Goal: Task Accomplishment & Management: Complete application form

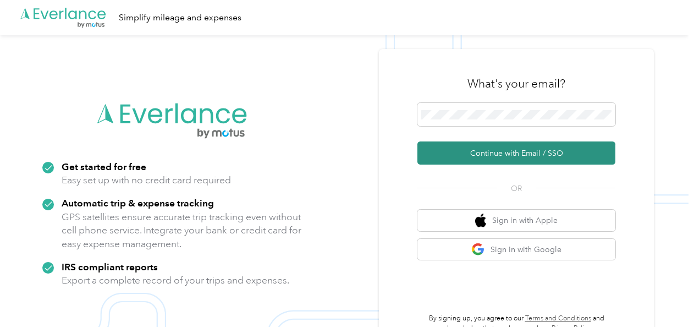
click at [489, 147] on button "Continue with Email / SSO" at bounding box center [517, 152] width 198 height 23
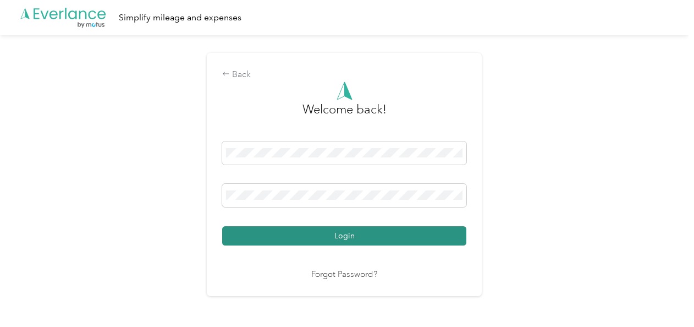
click at [348, 233] on button "Login" at bounding box center [344, 235] width 244 height 19
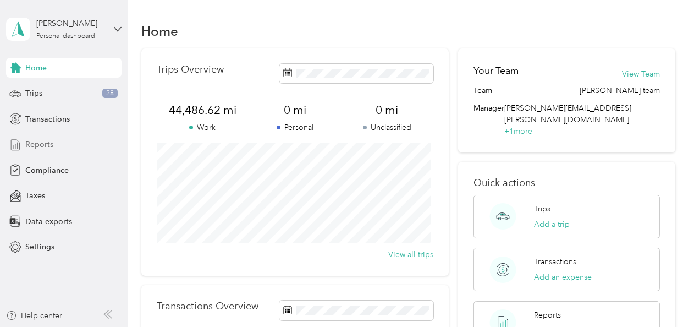
click at [37, 143] on span "Reports" at bounding box center [39, 145] width 28 height 12
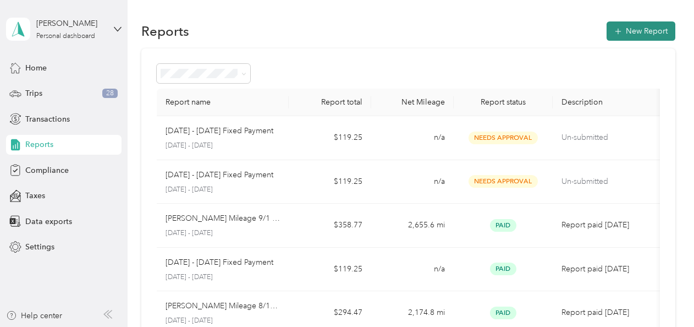
click at [621, 28] on button "New Report" at bounding box center [641, 30] width 69 height 19
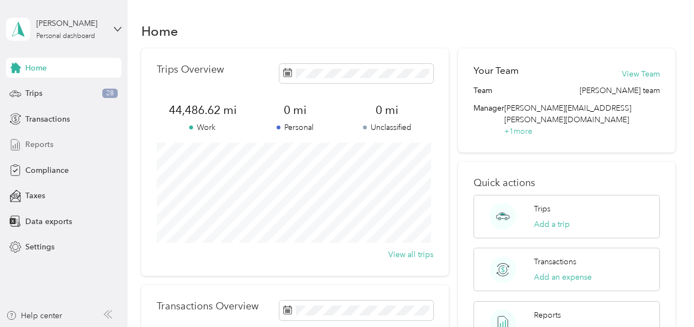
click at [44, 140] on span "Reports" at bounding box center [39, 145] width 28 height 12
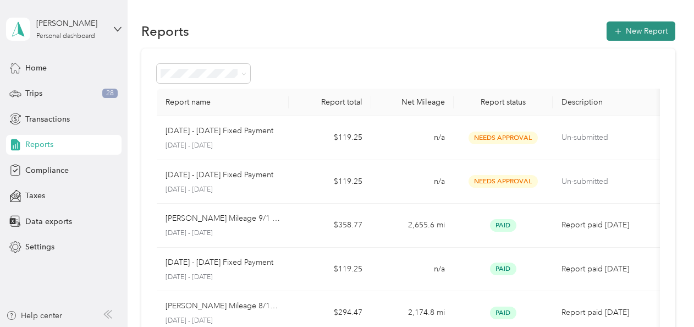
click at [624, 29] on button "New Report" at bounding box center [641, 30] width 69 height 19
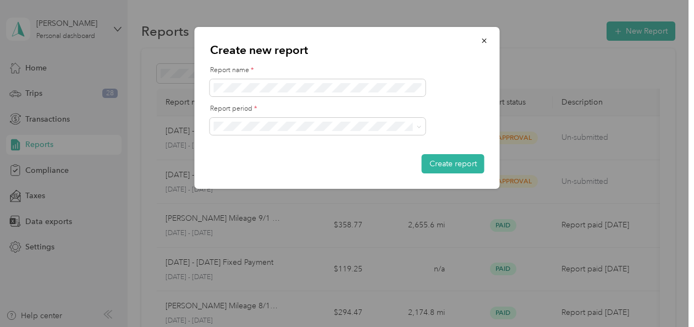
click at [263, 169] on li "[DATE] - [DATE]" at bounding box center [318, 164] width 216 height 19
click at [442, 162] on button "Create report" at bounding box center [453, 163] width 63 height 19
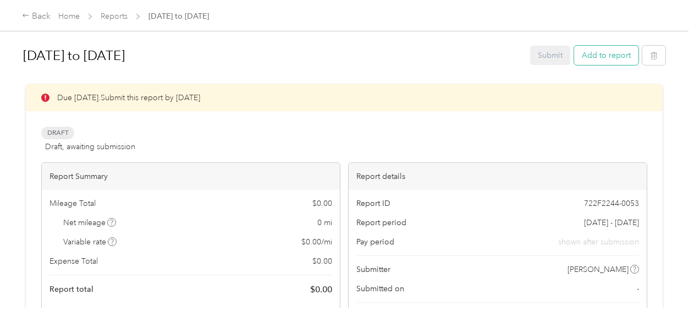
click at [599, 57] on button "Add to report" at bounding box center [606, 55] width 64 height 19
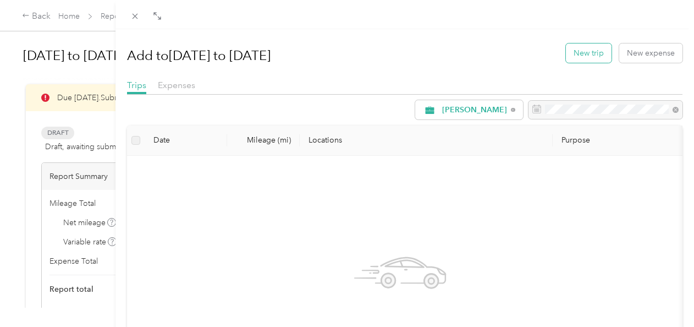
click at [588, 56] on button "New trip" at bounding box center [589, 52] width 46 height 19
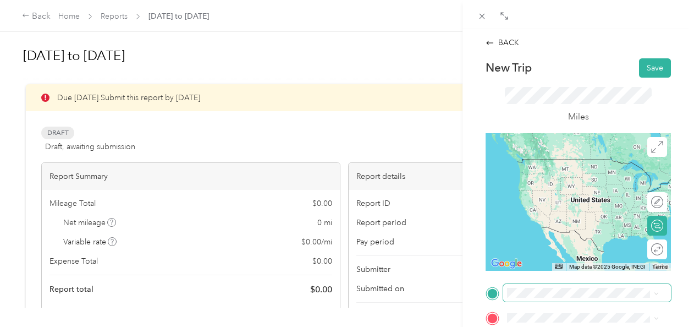
drag, startPoint x: 547, startPoint y: 259, endPoint x: 521, endPoint y: 286, distance: 37.7
click at [521, 286] on span at bounding box center [587, 293] width 168 height 18
click at [546, 258] on span "[STREET_ADDRESS][US_STATE]" at bounding box center [583, 253] width 110 height 10
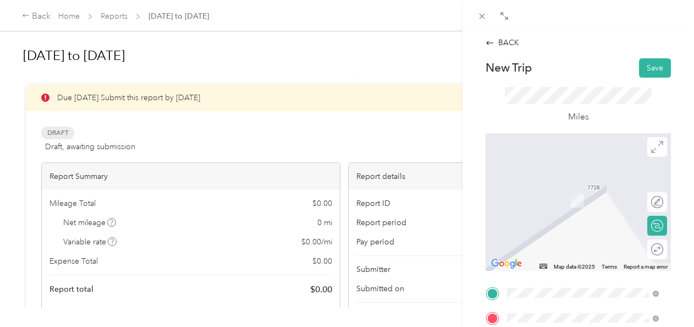
click at [545, 193] on span "[STREET_ADDRESS][PERSON_NAME][US_STATE]" at bounding box center [591, 188] width 127 height 19
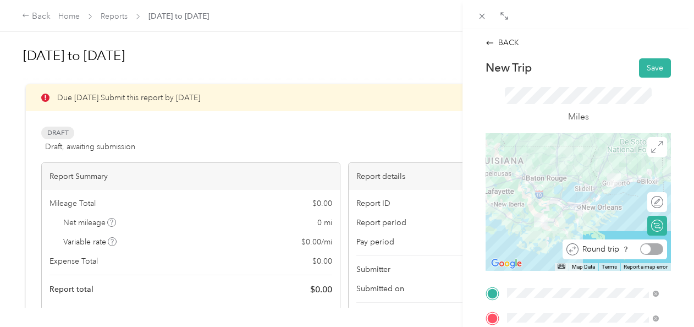
click at [647, 249] on div at bounding box center [652, 249] width 23 height 12
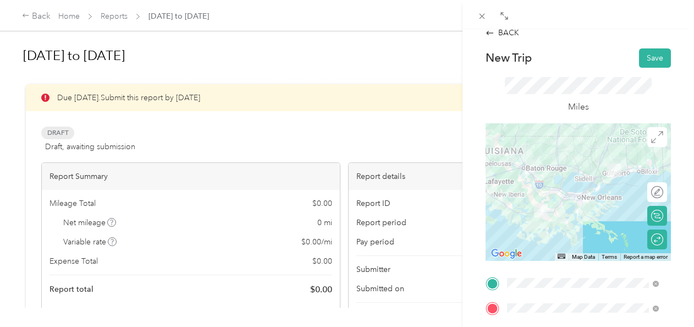
scroll to position [7, 0]
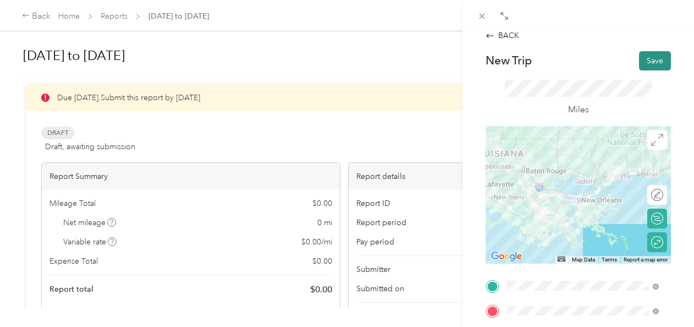
click at [645, 58] on button "Save" at bounding box center [655, 60] width 32 height 19
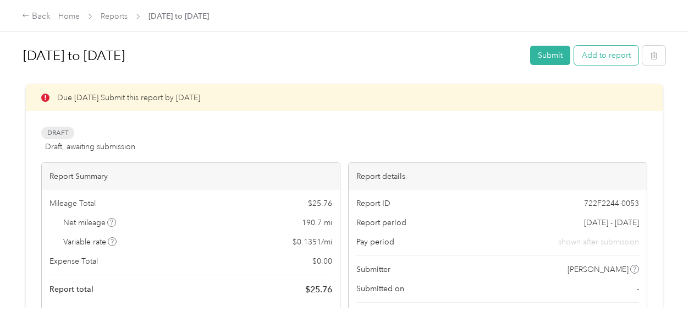
click at [607, 57] on button "Add to report" at bounding box center [606, 55] width 64 height 19
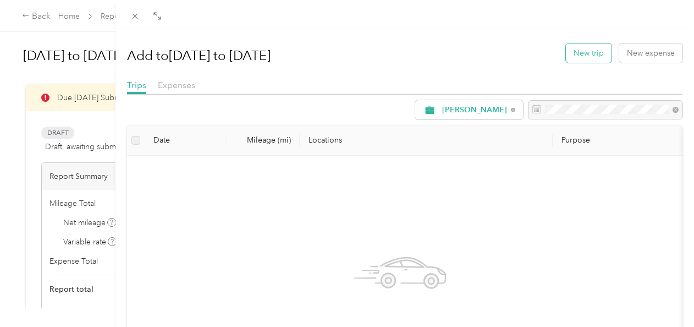
click at [577, 52] on button "New trip" at bounding box center [589, 52] width 46 height 19
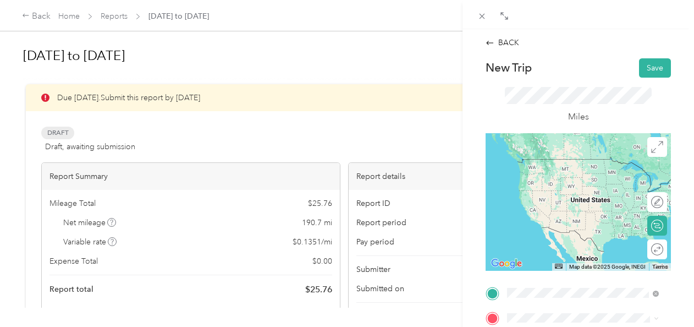
click at [557, 164] on span "[STREET_ADDRESS][US_STATE]" at bounding box center [583, 159] width 110 height 10
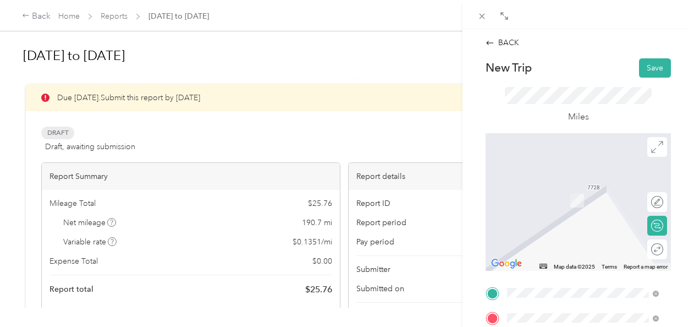
click at [569, 231] on div "TEAM Rouses Market [STREET_ADDRESS][PERSON_NAME]" at bounding box center [591, 223] width 127 height 39
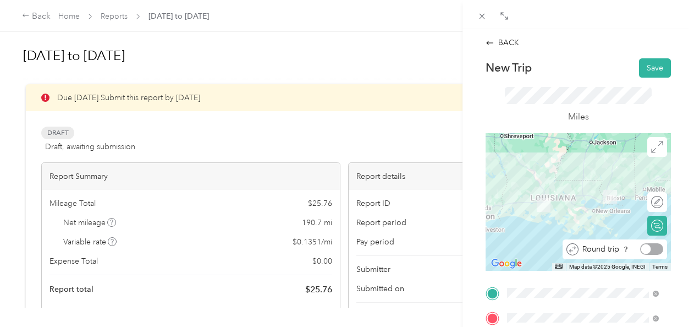
click at [650, 249] on div at bounding box center [652, 249] width 23 height 12
drag, startPoint x: 690, startPoint y: 183, endPoint x: 403, endPoint y: 140, distance: 289.8
click at [403, 140] on div "BACK New Trip Save This trip cannot be edited because it is either under review…" at bounding box center [347, 163] width 694 height 327
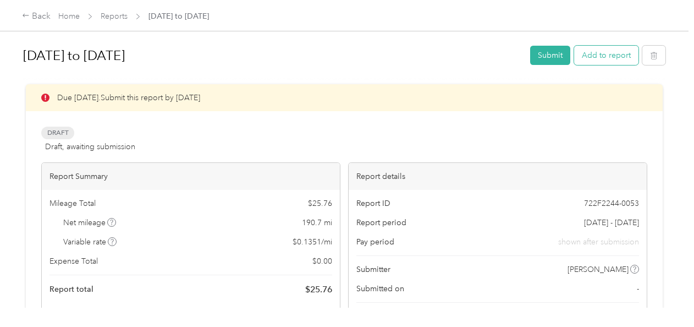
click at [601, 56] on button "Add to report" at bounding box center [606, 55] width 64 height 19
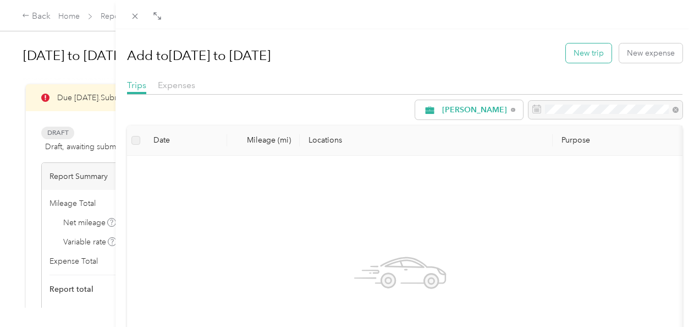
click at [583, 54] on button "New trip" at bounding box center [589, 52] width 46 height 19
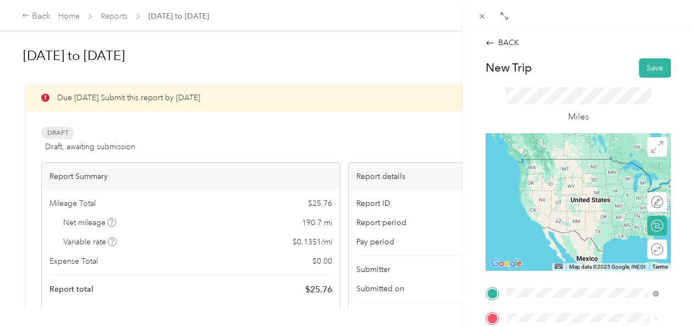
click at [558, 164] on span "[STREET_ADDRESS][US_STATE]" at bounding box center [583, 159] width 110 height 10
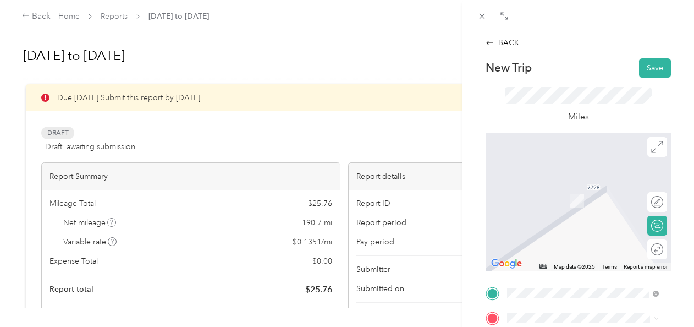
click at [543, 222] on span "[STREET_ADDRESS][PERSON_NAME]" at bounding box center [563, 226] width 70 height 21
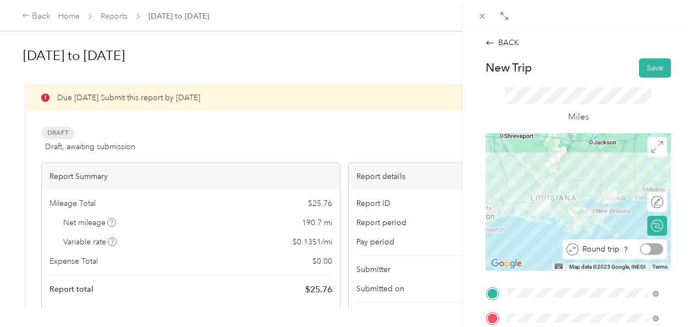
click at [649, 249] on div at bounding box center [652, 249] width 23 height 12
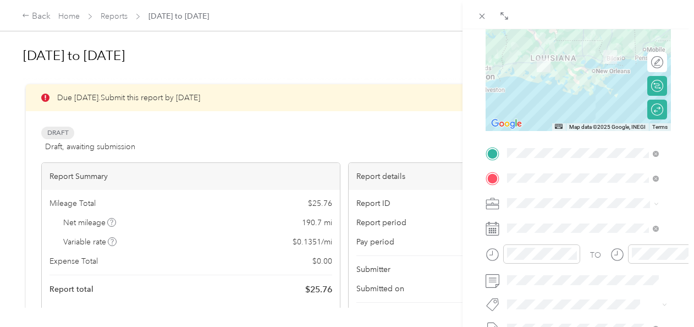
scroll to position [141, 0]
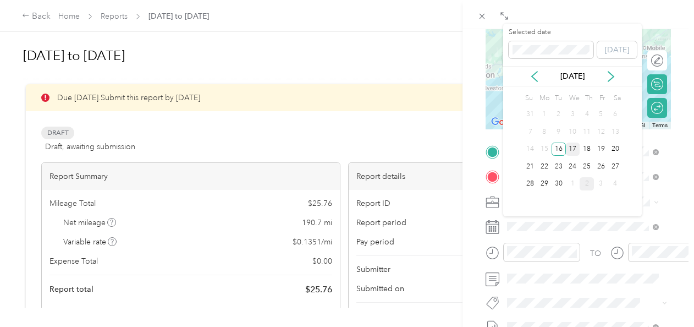
click at [573, 149] on div "17" at bounding box center [573, 150] width 14 height 14
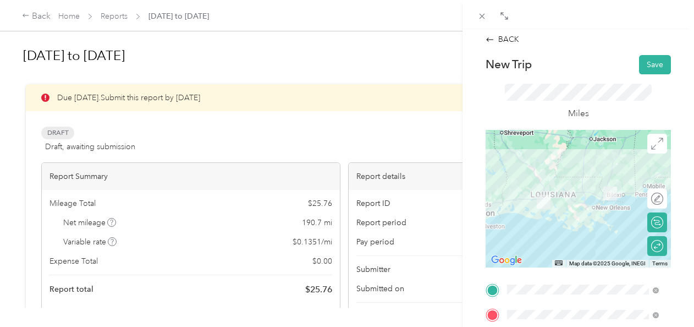
scroll to position [0, 0]
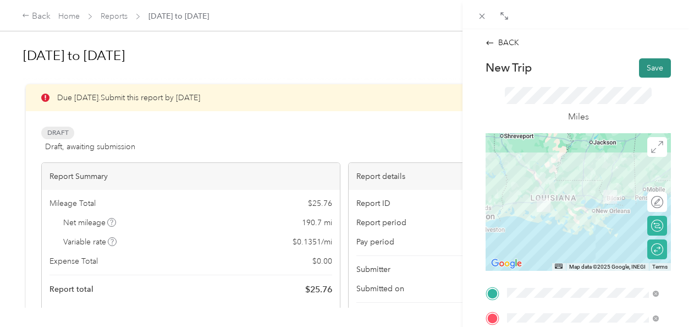
click at [643, 58] on div "BACK New Trip Save This trip cannot be edited because it is either under review…" at bounding box center [578, 293] width 209 height 513
click at [643, 64] on button "Save" at bounding box center [655, 67] width 32 height 19
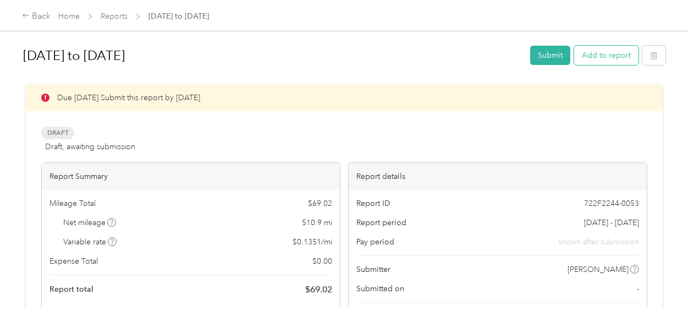
click at [589, 55] on button "Add to report" at bounding box center [606, 55] width 64 height 19
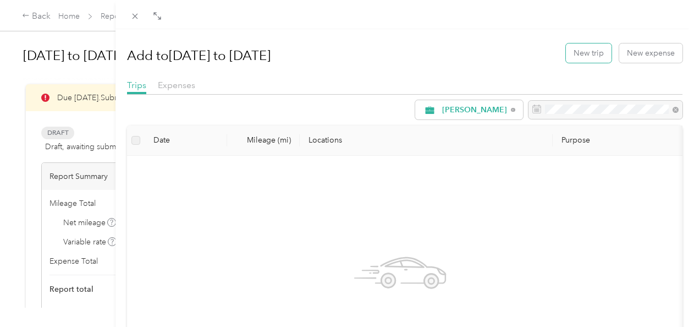
click at [589, 55] on button "New trip" at bounding box center [589, 52] width 46 height 19
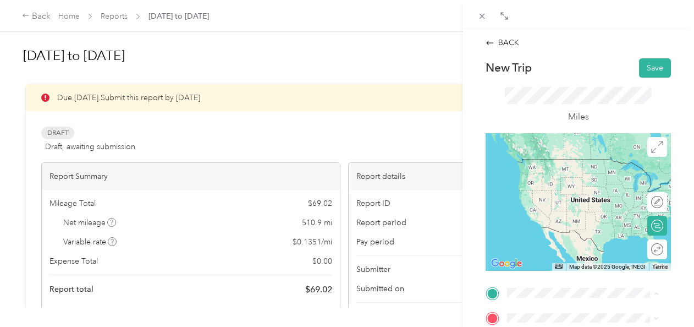
click at [554, 164] on span "[STREET_ADDRESS][US_STATE]" at bounding box center [583, 159] width 110 height 10
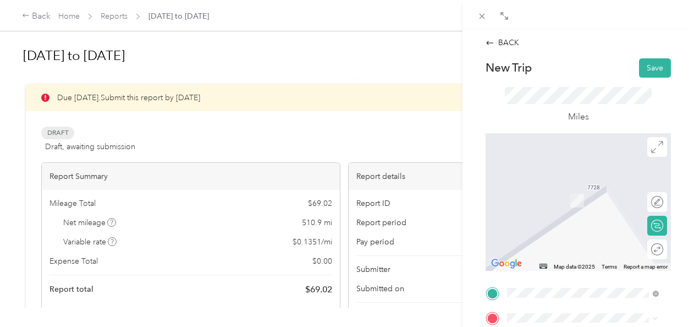
click at [541, 199] on span "[STREET_ADDRESS][PERSON_NAME][US_STATE]" at bounding box center [591, 201] width 127 height 19
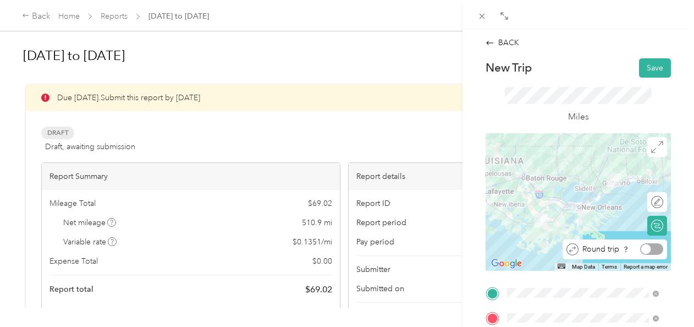
click at [650, 248] on div at bounding box center [652, 249] width 23 height 12
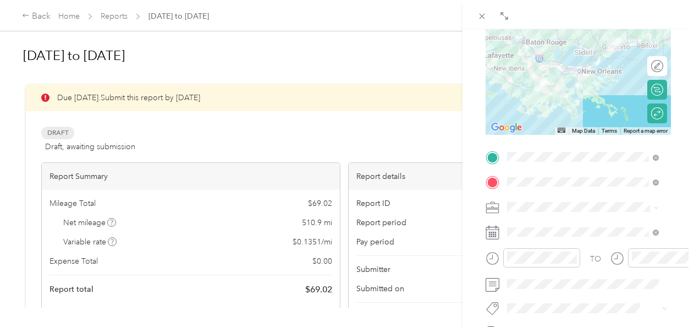
scroll to position [138, 0]
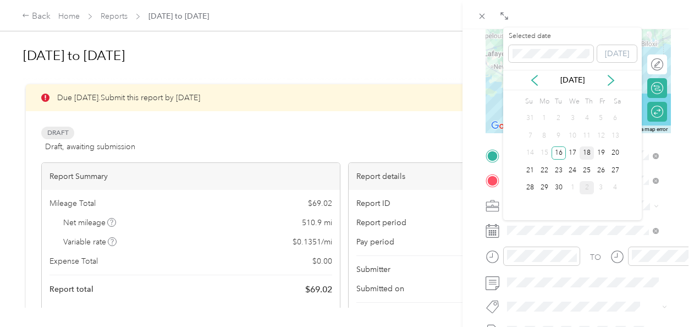
click at [589, 154] on div "18" at bounding box center [587, 153] width 14 height 14
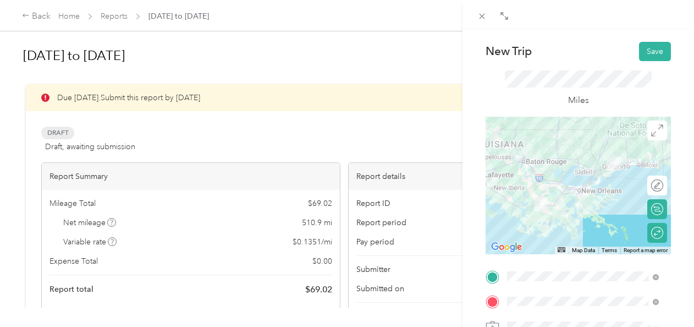
scroll to position [0, 0]
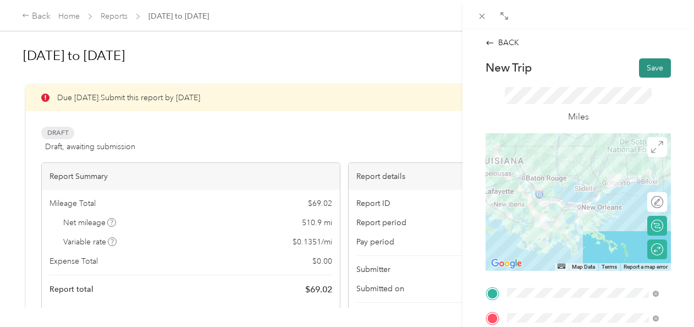
click at [644, 69] on button "Save" at bounding box center [655, 67] width 32 height 19
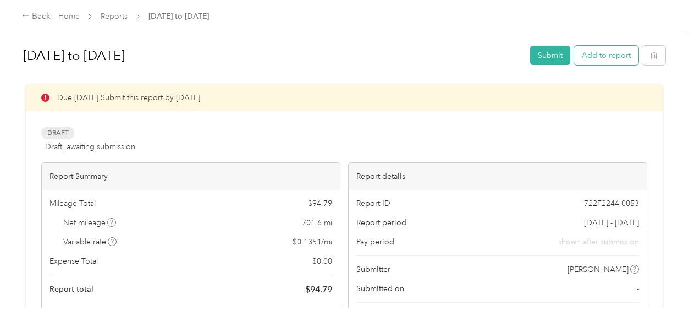
click at [594, 57] on button "Add to report" at bounding box center [606, 55] width 64 height 19
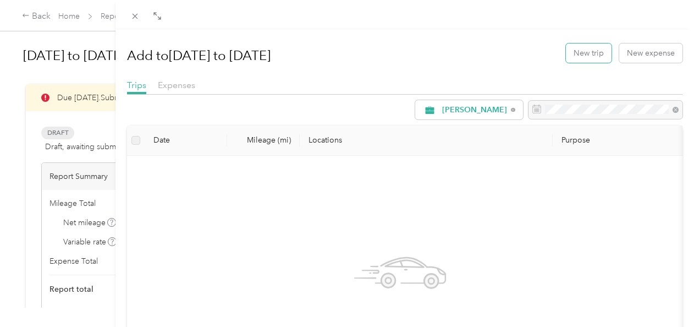
click at [594, 57] on button "New trip" at bounding box center [589, 52] width 46 height 19
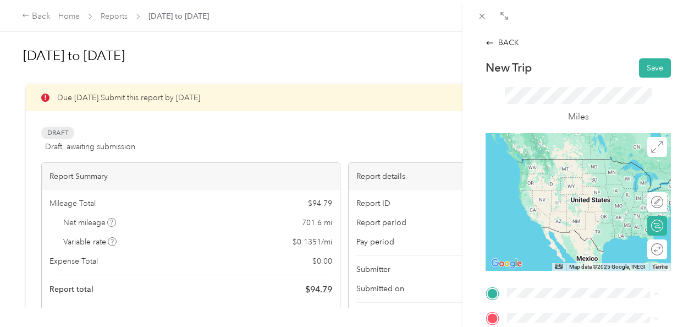
click at [559, 164] on span "[STREET_ADDRESS][US_STATE]" at bounding box center [583, 159] width 110 height 10
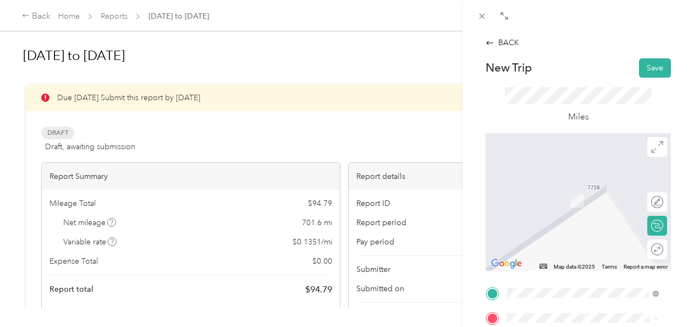
click at [549, 266] on span "[STREET_ADDRESS][PERSON_NAME]" at bounding box center [563, 255] width 70 height 21
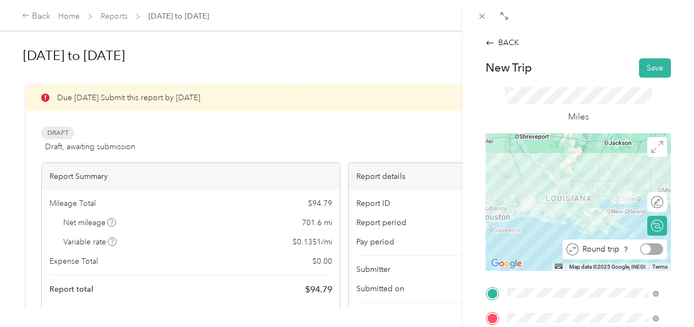
click at [647, 249] on div at bounding box center [652, 249] width 23 height 12
click at [653, 249] on div at bounding box center [658, 249] width 10 height 10
click at [647, 249] on div at bounding box center [652, 249] width 23 height 12
click at [647, 249] on div at bounding box center [647, 249] width 10 height 10
click at [647, 249] on div at bounding box center [652, 249] width 23 height 12
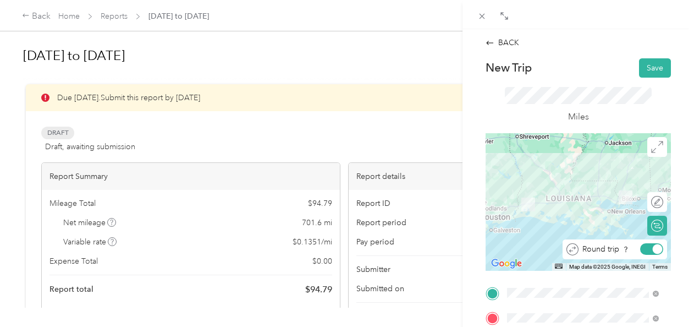
click at [653, 249] on div at bounding box center [658, 249] width 10 height 10
click at [647, 249] on div at bounding box center [652, 249] width 23 height 12
click at [647, 249] on div at bounding box center [648, 249] width 10 height 10
click at [647, 249] on div at bounding box center [652, 249] width 23 height 12
click at [647, 249] on div at bounding box center [648, 249] width 10 height 10
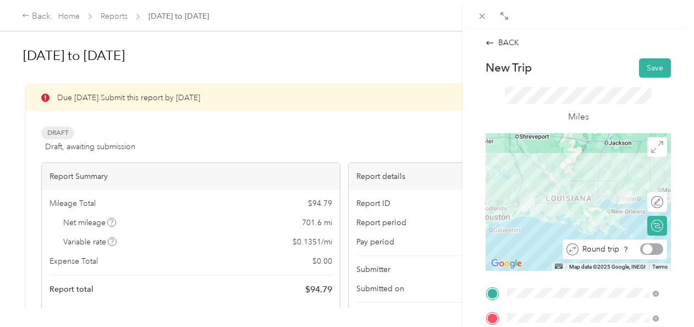
click at [647, 249] on div at bounding box center [652, 249] width 23 height 12
click at [647, 249] on div at bounding box center [648, 249] width 10 height 10
click at [647, 249] on div at bounding box center [652, 249] width 23 height 12
click at [653, 249] on div at bounding box center [658, 249] width 10 height 10
click at [650, 248] on div at bounding box center [652, 249] width 23 height 12
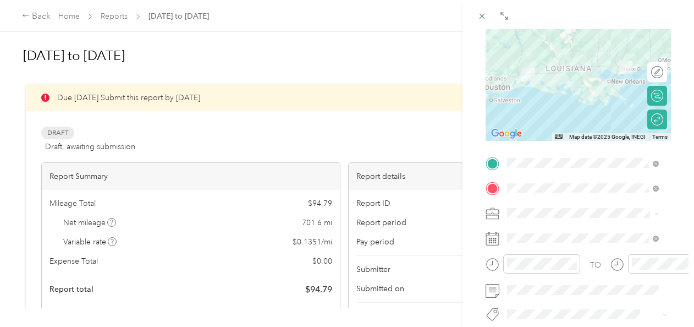
scroll to position [141, 0]
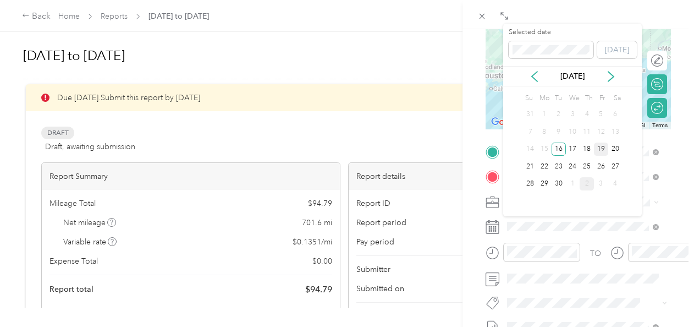
click at [603, 147] on div "19" at bounding box center [601, 150] width 14 height 14
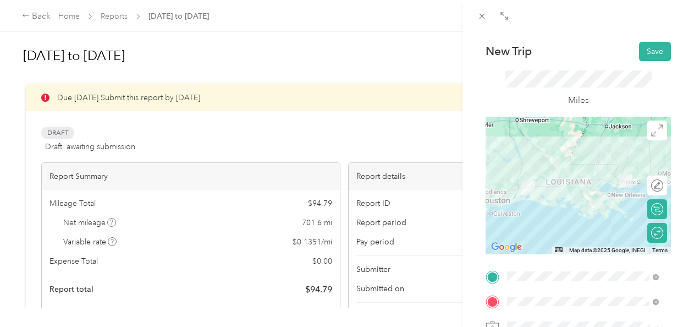
scroll to position [0, 0]
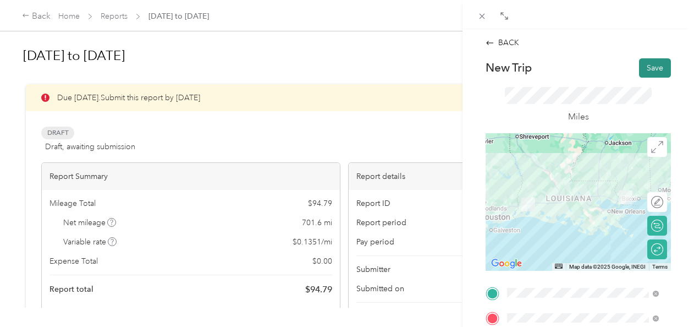
click at [650, 69] on button "Save" at bounding box center [655, 67] width 32 height 19
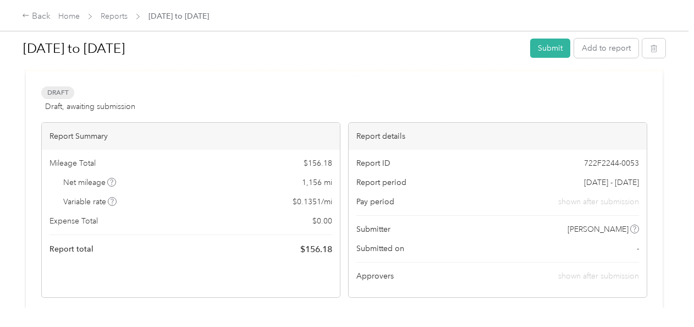
scroll to position [41, 0]
click at [603, 51] on button "Add to report" at bounding box center [606, 48] width 64 height 19
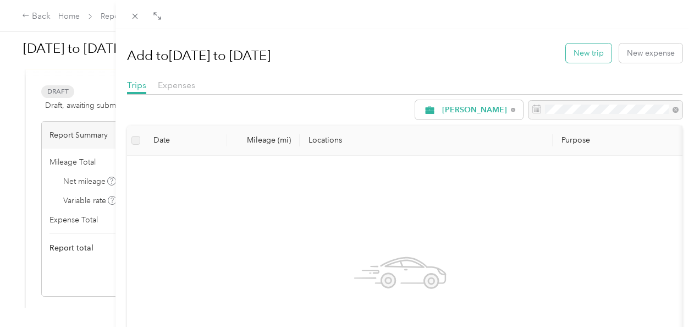
click at [581, 54] on button "New trip" at bounding box center [589, 52] width 46 height 19
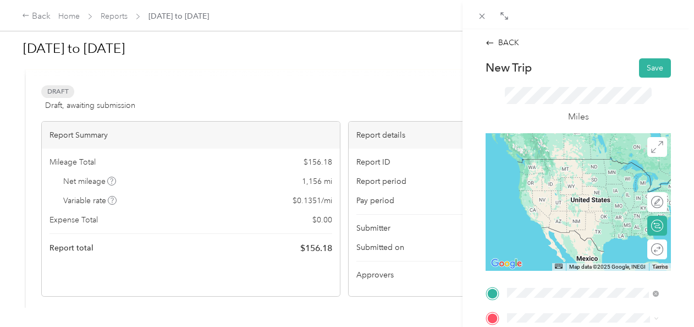
click at [553, 164] on span "[STREET_ADDRESS][US_STATE]" at bounding box center [583, 159] width 110 height 10
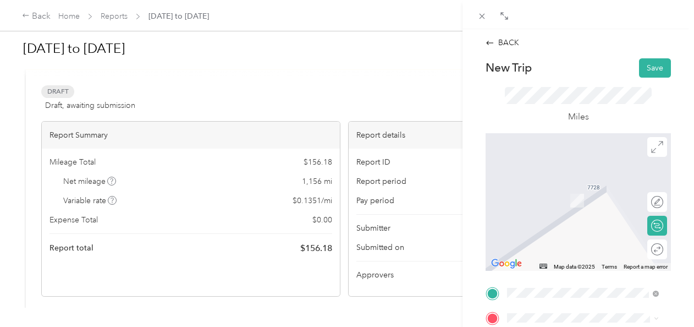
click at [557, 209] on div "TEAM Rouses Market [STREET_ADDRESS][PERSON_NAME]" at bounding box center [591, 198] width 127 height 39
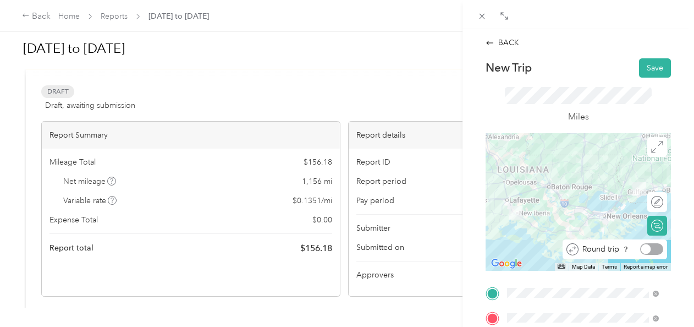
click at [649, 245] on div at bounding box center [652, 249] width 23 height 12
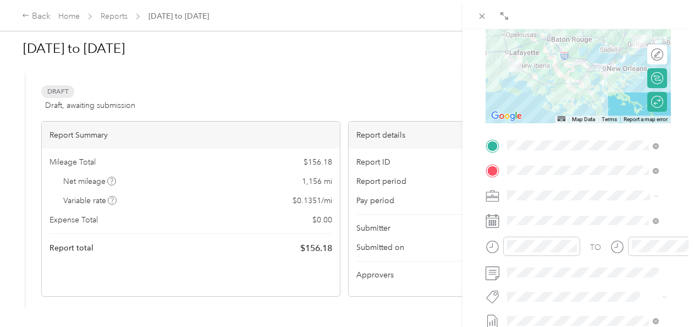
scroll to position [148, 0]
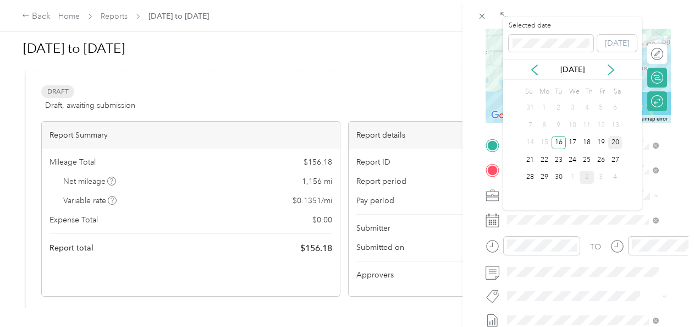
click at [617, 142] on div "20" at bounding box center [616, 143] width 14 height 14
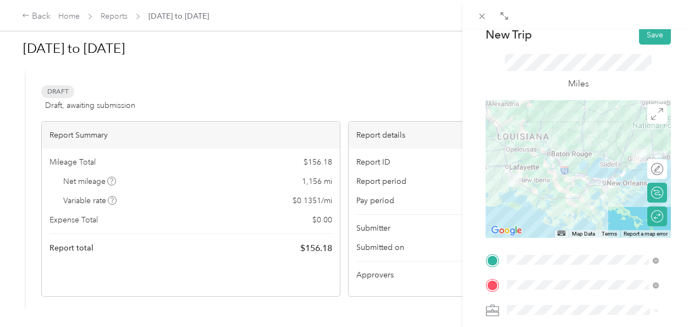
scroll to position [0, 0]
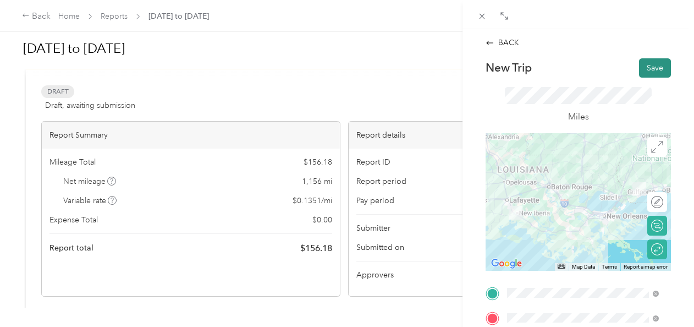
click at [646, 64] on button "Save" at bounding box center [655, 67] width 32 height 19
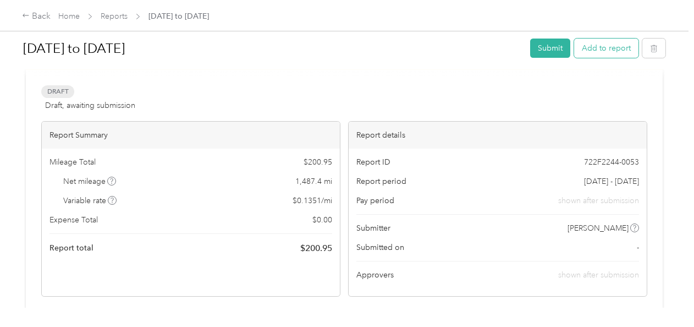
drag, startPoint x: 604, startPoint y: 51, endPoint x: 598, endPoint y: 45, distance: 8.2
click at [596, 43] on button "Add to report" at bounding box center [606, 48] width 64 height 19
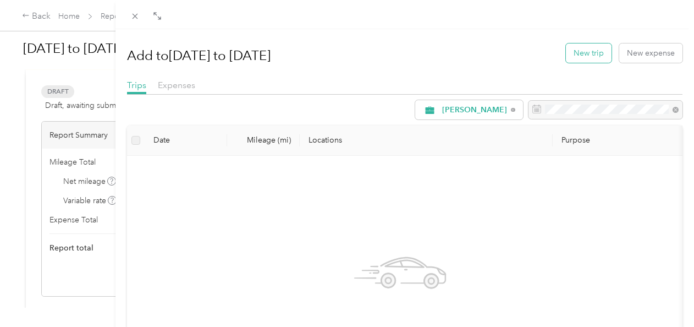
click at [578, 55] on button "New trip" at bounding box center [589, 52] width 46 height 19
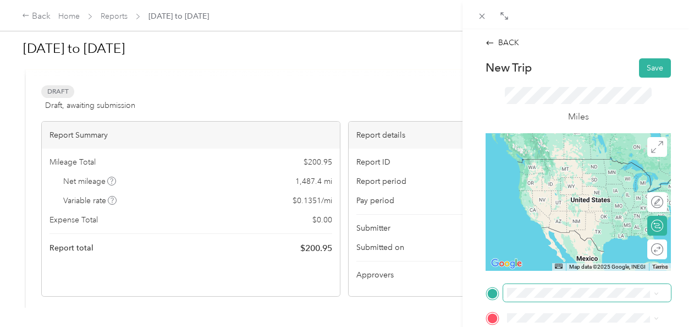
drag, startPoint x: 559, startPoint y: 165, endPoint x: 596, endPoint y: 285, distance: 125.8
drag, startPoint x: 596, startPoint y: 285, endPoint x: 539, endPoint y: 162, distance: 135.9
click at [539, 162] on span "[STREET_ADDRESS][US_STATE]" at bounding box center [583, 159] width 110 height 10
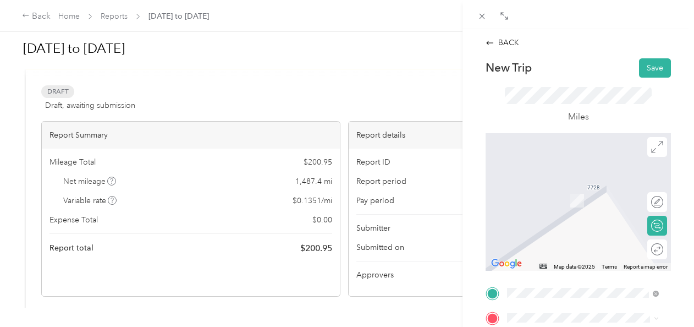
click at [563, 206] on div "TEAM Rouses Market [STREET_ADDRESS][GEOGRAPHIC_DATA], [GEOGRAPHIC_DATA]" at bounding box center [573, 192] width 91 height 27
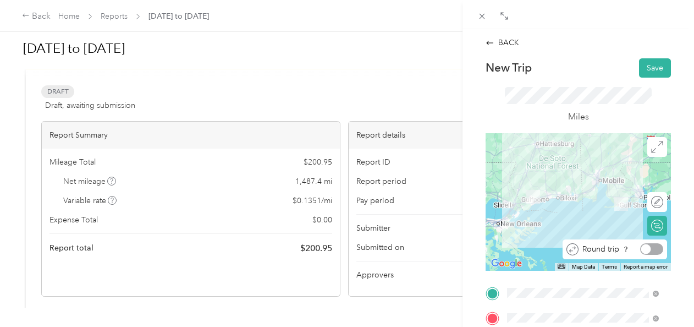
click at [647, 245] on div at bounding box center [652, 249] width 23 height 12
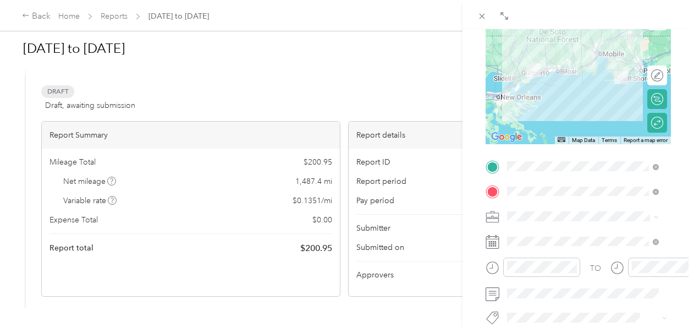
scroll to position [128, 0]
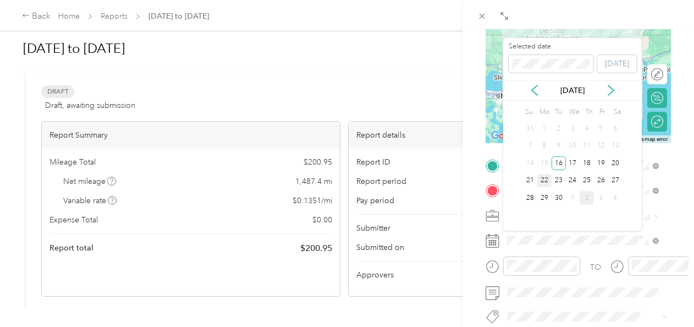
click at [546, 178] on div "22" at bounding box center [545, 181] width 14 height 14
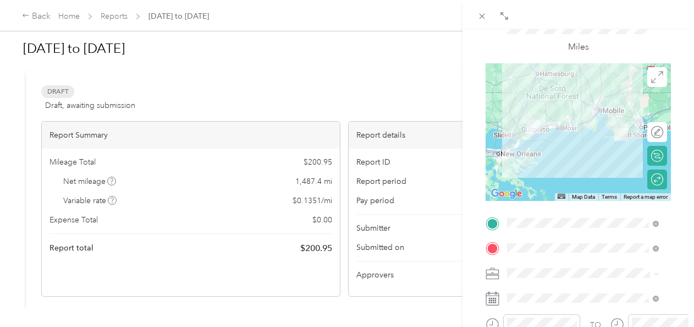
scroll to position [0, 0]
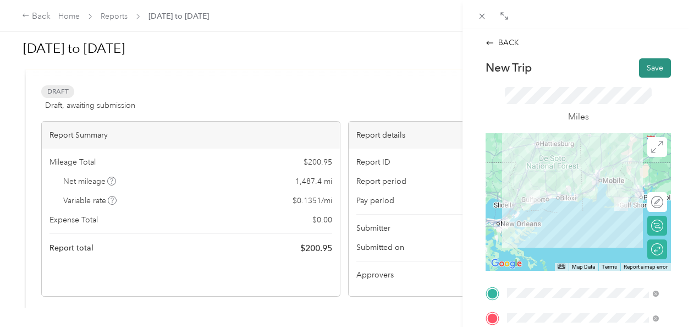
click at [645, 68] on button "Save" at bounding box center [655, 67] width 32 height 19
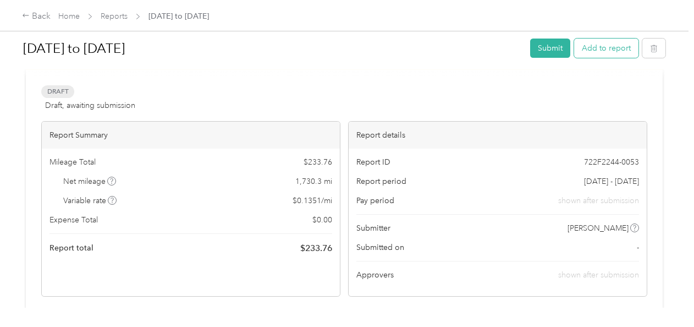
click at [603, 51] on button "Add to report" at bounding box center [606, 48] width 64 height 19
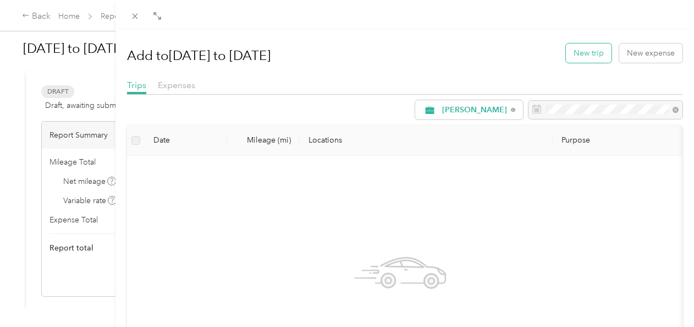
click at [584, 51] on button "New trip" at bounding box center [589, 52] width 46 height 19
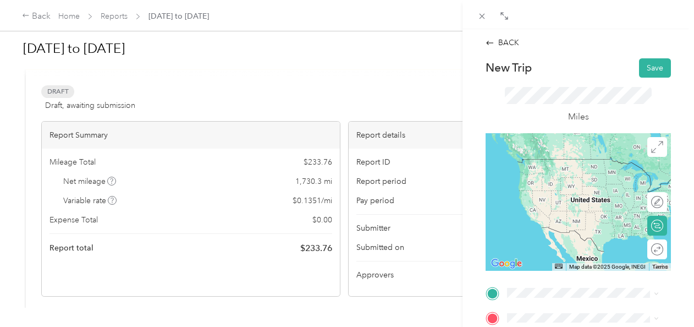
click at [562, 163] on span "[STREET_ADDRESS][US_STATE]" at bounding box center [583, 158] width 110 height 10
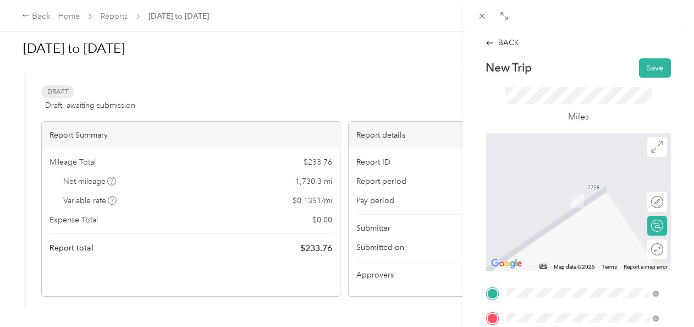
click at [553, 195] on span "[STREET_ADDRESS][PERSON_NAME][US_STATE]" at bounding box center [591, 188] width 127 height 19
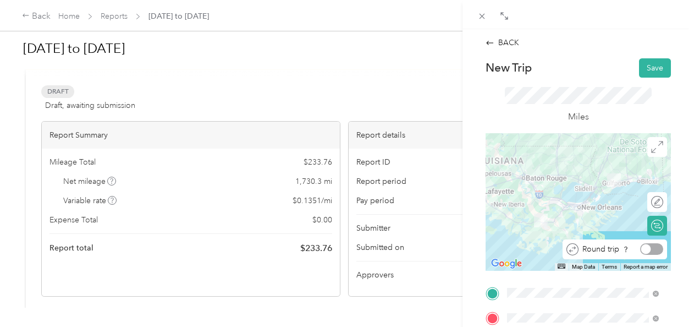
click at [647, 252] on div at bounding box center [652, 249] width 23 height 12
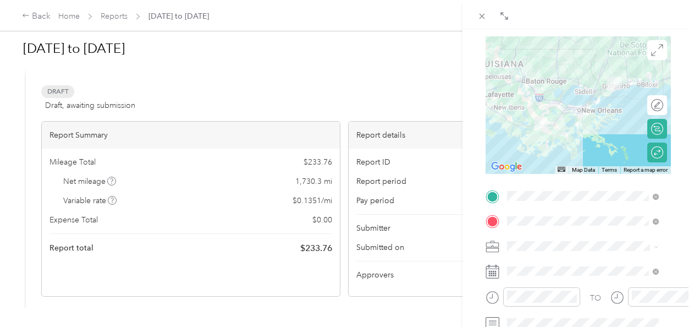
scroll to position [101, 0]
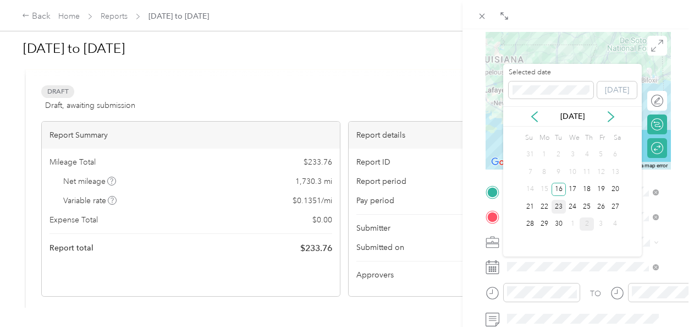
click at [558, 204] on div "23" at bounding box center [559, 207] width 14 height 14
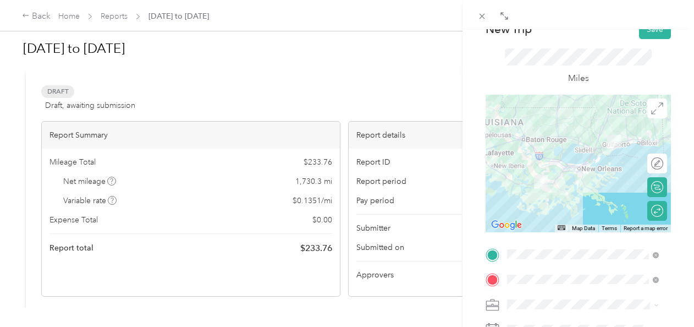
scroll to position [0, 0]
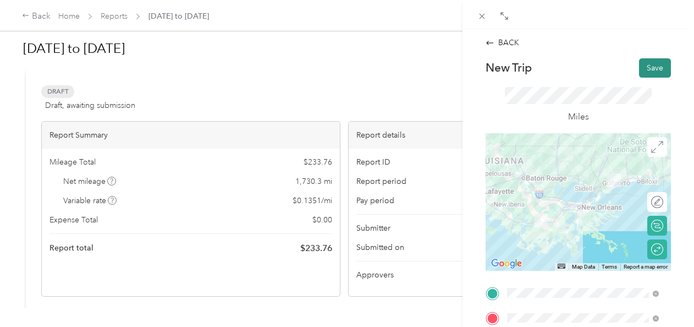
click at [647, 67] on button "Save" at bounding box center [655, 67] width 32 height 19
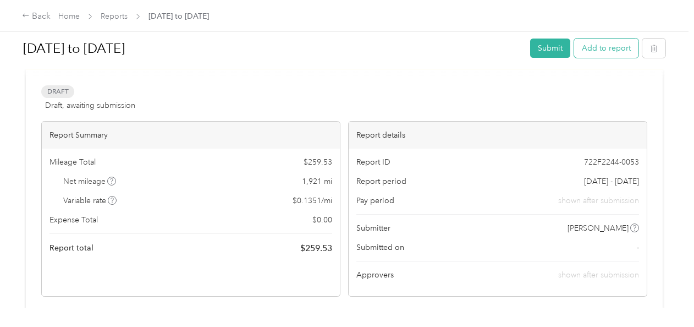
click at [611, 47] on button "Add to report" at bounding box center [606, 48] width 64 height 19
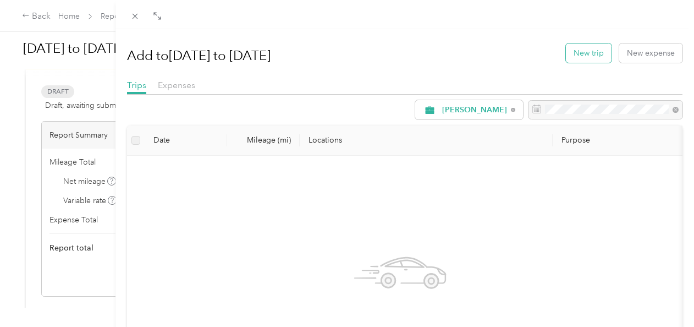
click at [584, 50] on button "New trip" at bounding box center [589, 52] width 46 height 19
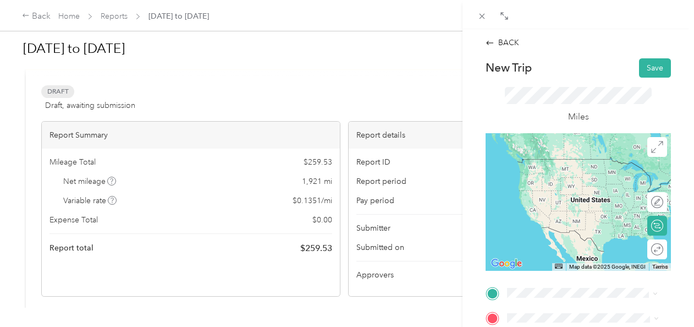
click at [561, 163] on span "[STREET_ADDRESS][US_STATE]" at bounding box center [583, 159] width 110 height 10
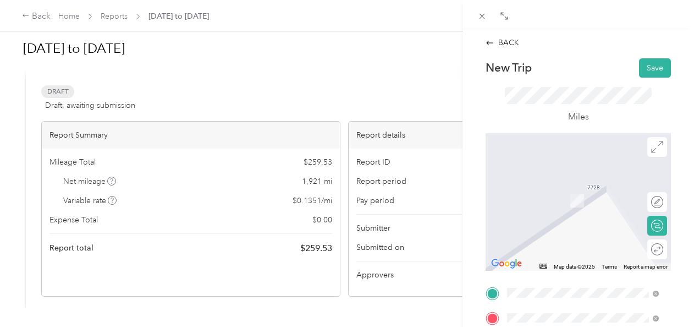
click at [559, 209] on div "TEAM Rouses Market [STREET_ADDRESS][PERSON_NAME]" at bounding box center [591, 202] width 127 height 39
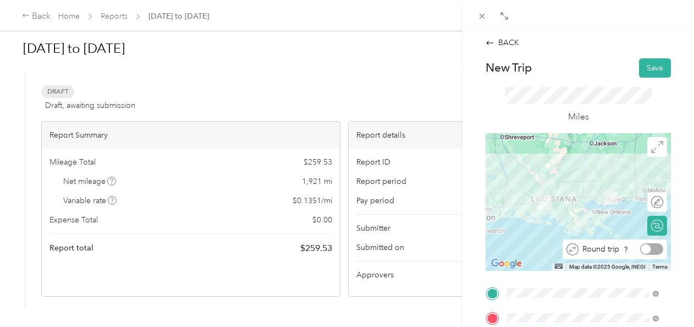
click at [649, 246] on div at bounding box center [652, 249] width 23 height 12
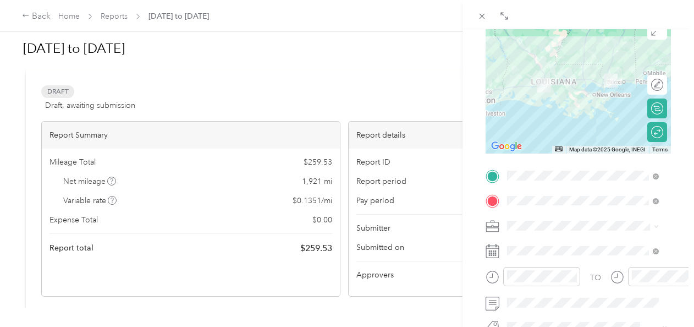
scroll to position [121, 0]
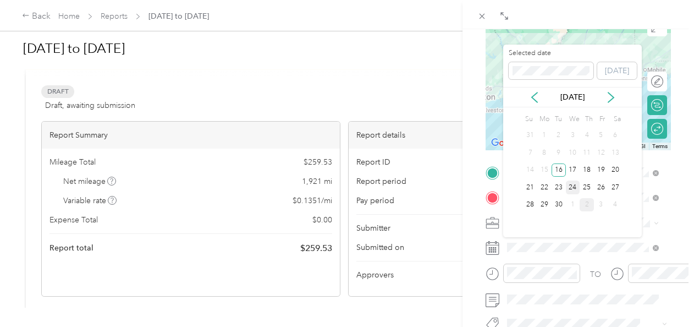
click at [573, 188] on div "24" at bounding box center [573, 187] width 14 height 14
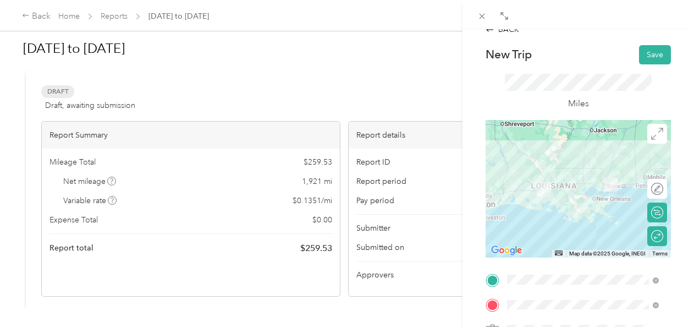
scroll to position [0, 0]
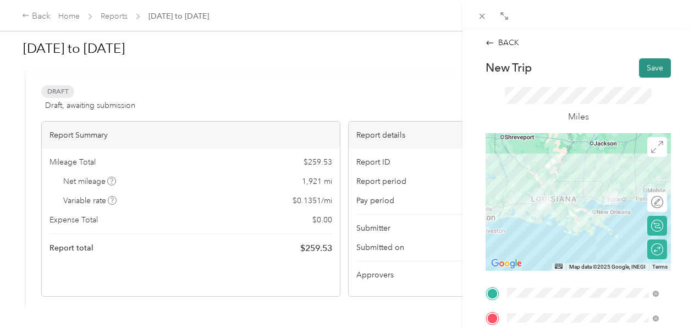
click at [645, 68] on button "Save" at bounding box center [655, 67] width 32 height 19
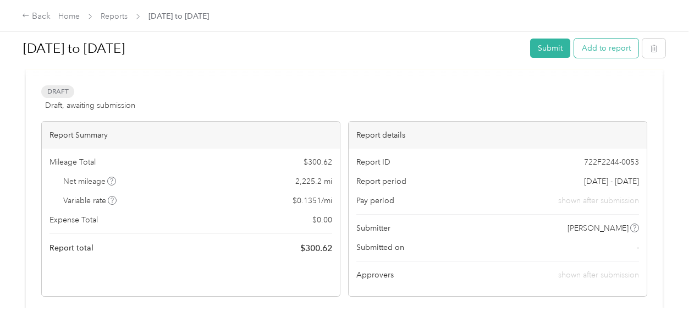
click at [601, 46] on button "Add to report" at bounding box center [606, 48] width 64 height 19
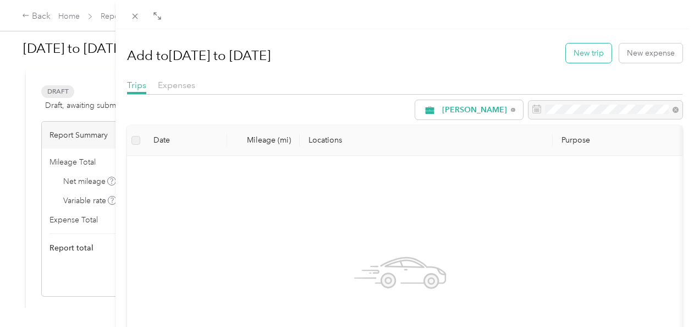
click at [583, 51] on button "New trip" at bounding box center [589, 52] width 46 height 19
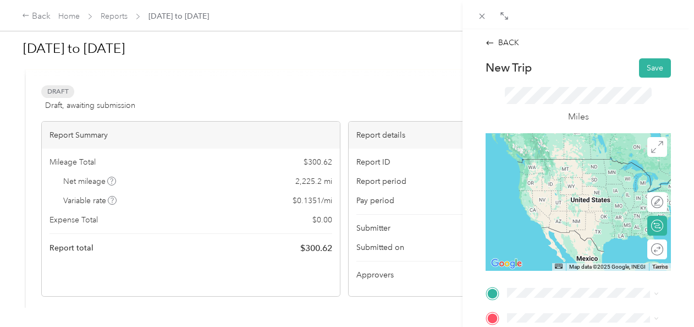
click at [556, 163] on span "[STREET_ADDRESS][US_STATE]" at bounding box center [583, 158] width 110 height 10
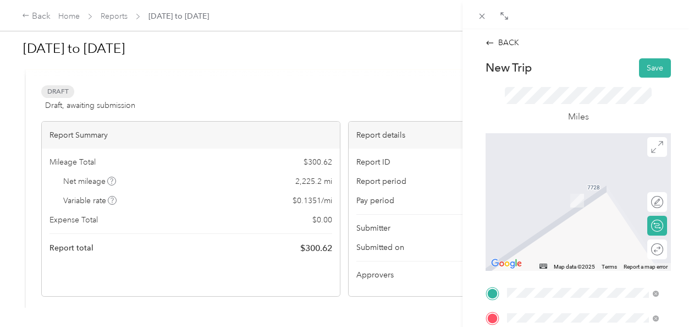
click at [555, 185] on span "[STREET_ADDRESS][PERSON_NAME][US_STATE]" at bounding box center [591, 188] width 127 height 19
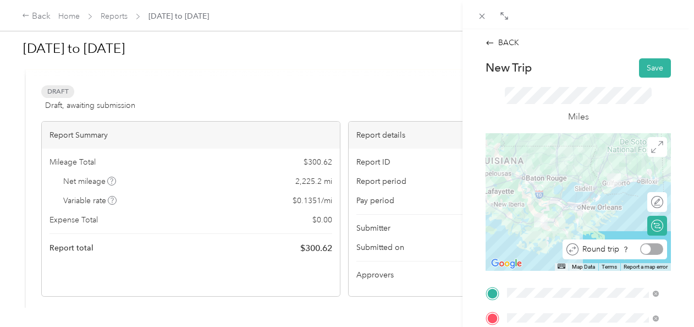
click at [645, 246] on div at bounding box center [652, 249] width 23 height 12
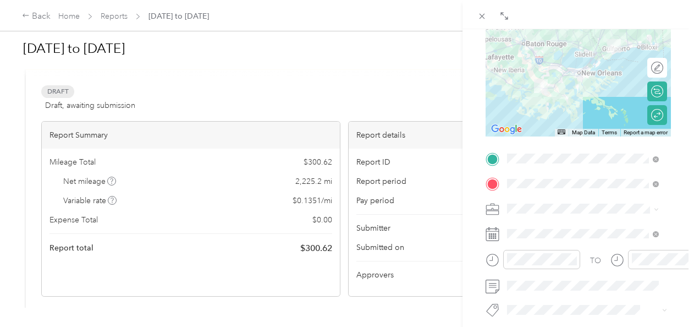
scroll to position [137, 0]
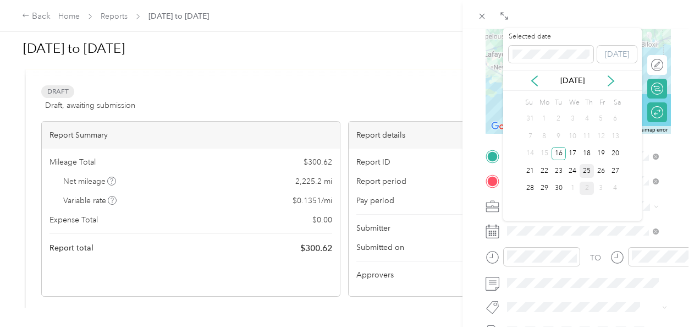
click at [588, 171] on div "25" at bounding box center [587, 171] width 14 height 14
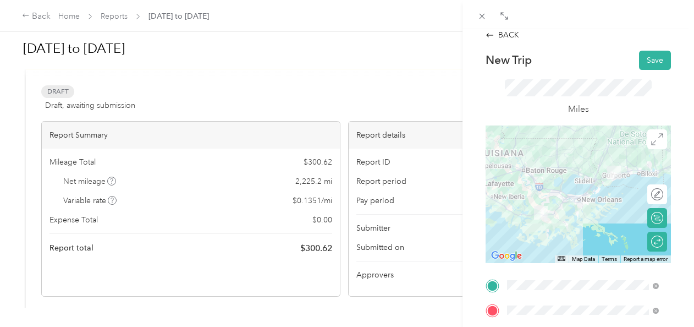
scroll to position [0, 0]
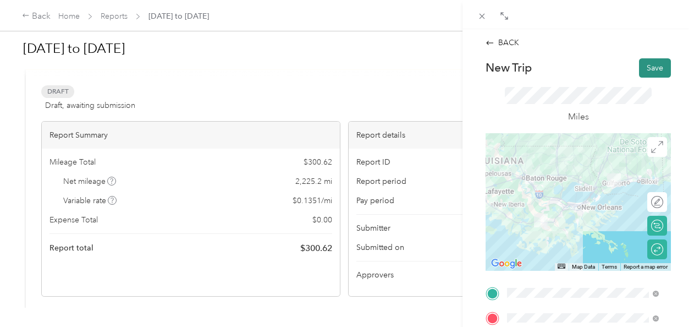
click at [653, 67] on button "Save" at bounding box center [655, 67] width 32 height 19
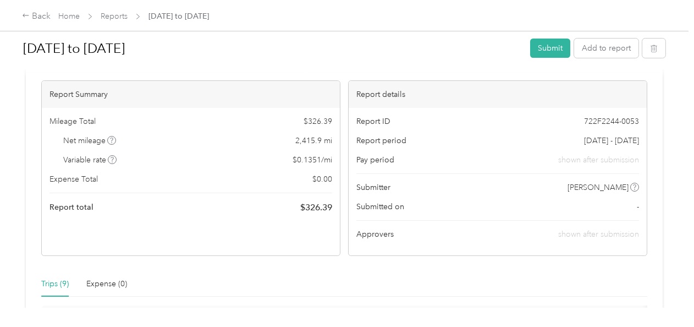
scroll to position [86, 0]
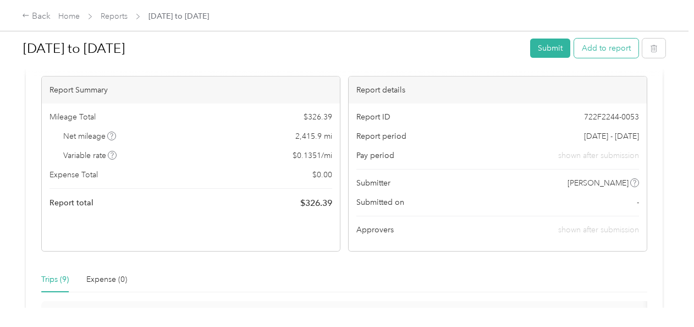
click at [606, 53] on button "Add to report" at bounding box center [606, 48] width 64 height 19
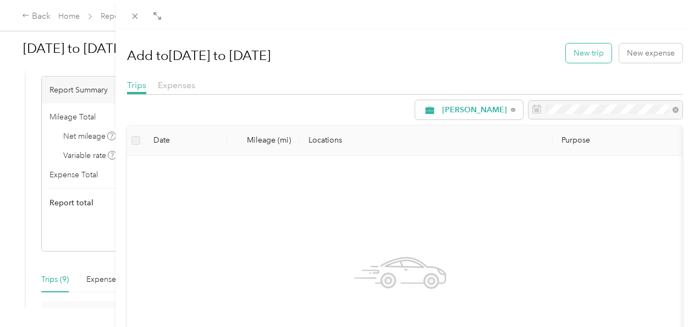
click at [579, 51] on button "New trip" at bounding box center [589, 52] width 46 height 19
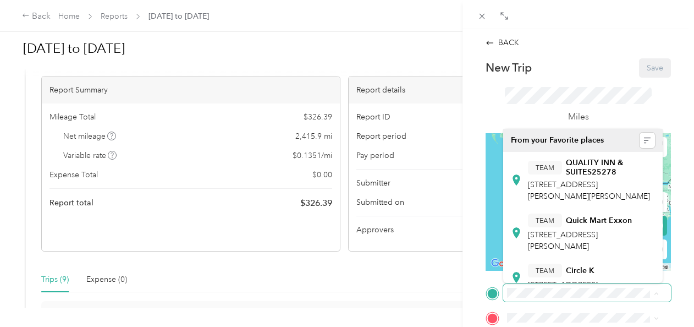
click at [526, 298] on span at bounding box center [587, 293] width 168 height 18
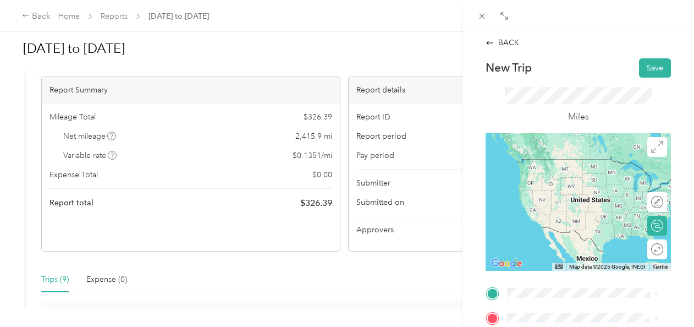
click at [557, 160] on span "[STREET_ADDRESS][US_STATE]" at bounding box center [583, 155] width 110 height 10
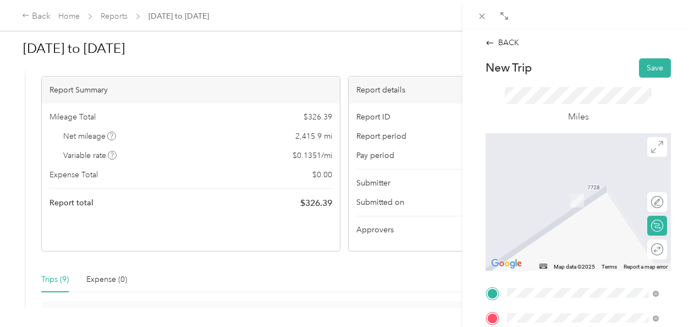
click at [540, 259] on span "[STREET_ADDRESS]" at bounding box center [563, 253] width 70 height 9
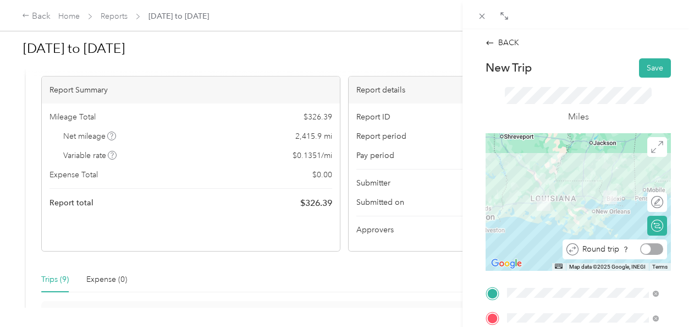
click at [646, 250] on div at bounding box center [652, 249] width 23 height 12
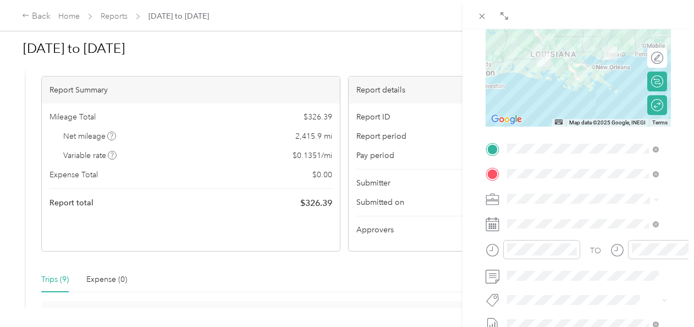
scroll to position [146, 0]
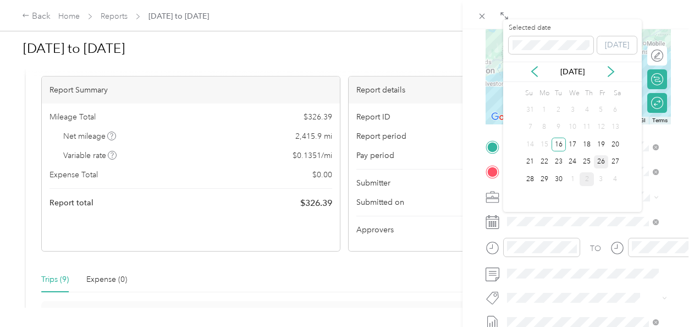
click at [599, 158] on div "26" at bounding box center [601, 162] width 14 height 14
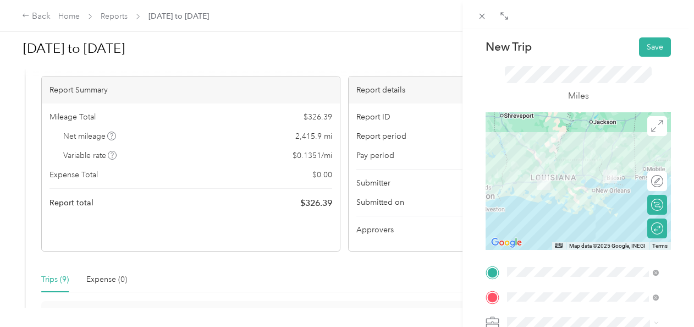
scroll to position [0, 0]
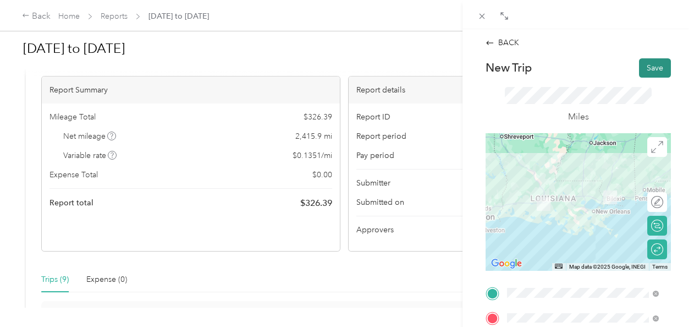
click at [653, 72] on button "Save" at bounding box center [655, 67] width 32 height 19
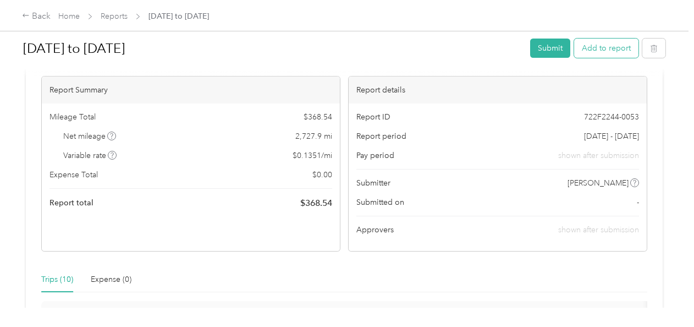
click at [600, 48] on button "Add to report" at bounding box center [606, 48] width 64 height 19
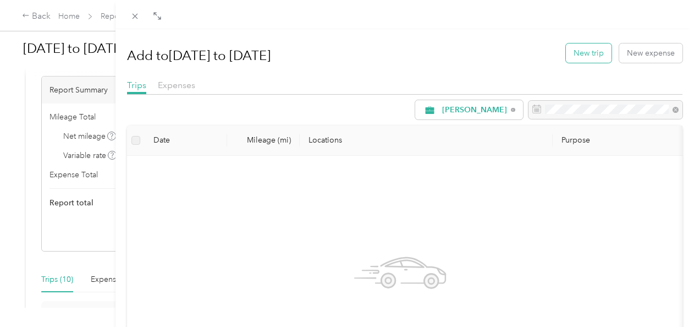
click at [584, 51] on button "New trip" at bounding box center [589, 52] width 46 height 19
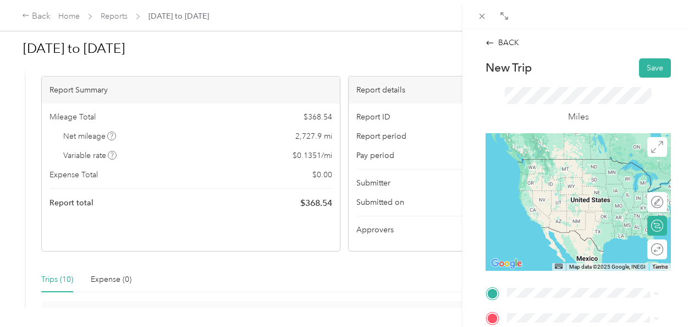
click at [563, 161] on span "[STREET_ADDRESS][US_STATE]" at bounding box center [583, 156] width 110 height 10
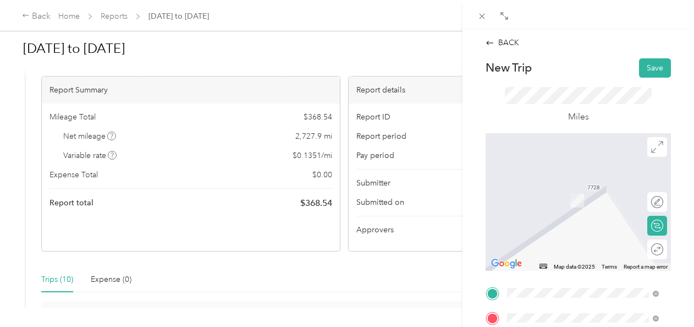
click at [556, 197] on li "[GEOGRAPHIC_DATA] [US_STATE], [GEOGRAPHIC_DATA]" at bounding box center [582, 188] width 159 height 31
click at [559, 187] on span "Conway [US_STATE], [GEOGRAPHIC_DATA]" at bounding box center [590, 188] width 124 height 19
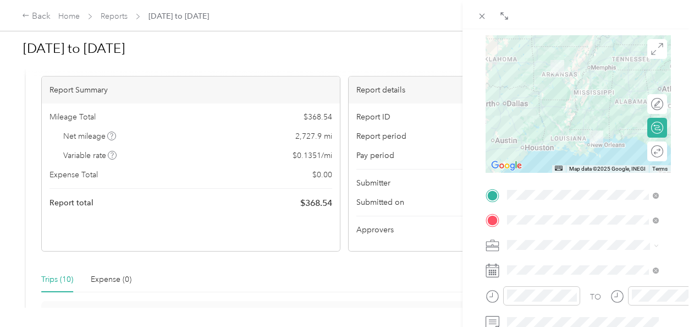
scroll to position [109, 0]
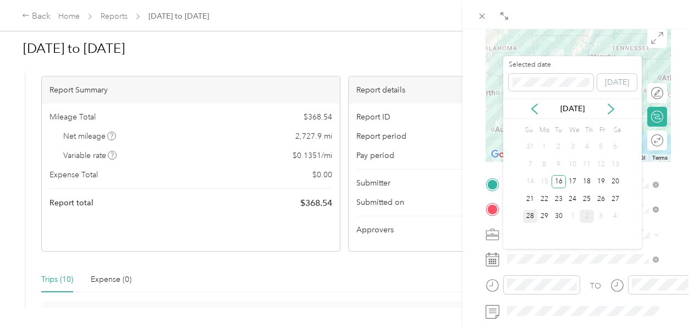
click at [528, 216] on div "28" at bounding box center [530, 217] width 14 height 14
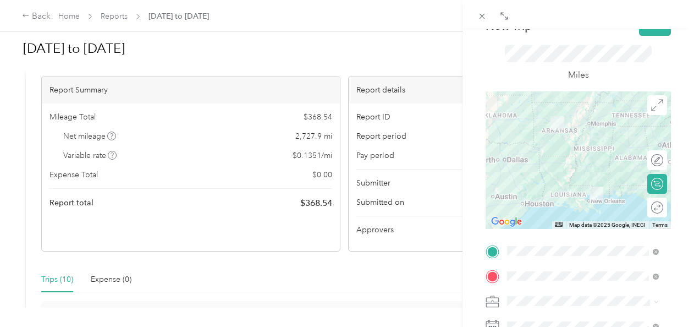
scroll to position [0, 0]
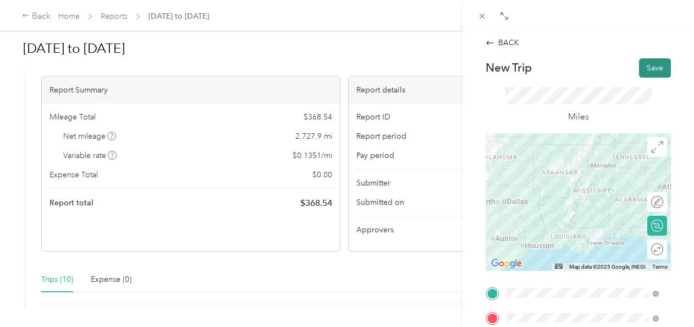
click at [652, 65] on button "Save" at bounding box center [655, 67] width 32 height 19
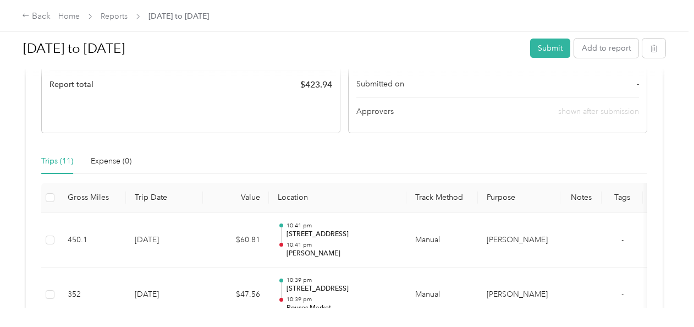
scroll to position [190, 0]
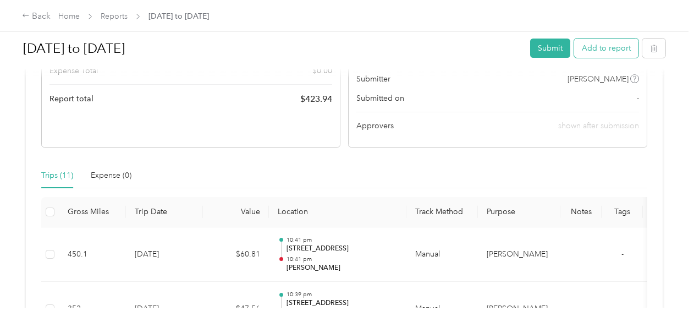
click at [594, 51] on button "Add to report" at bounding box center [606, 48] width 64 height 19
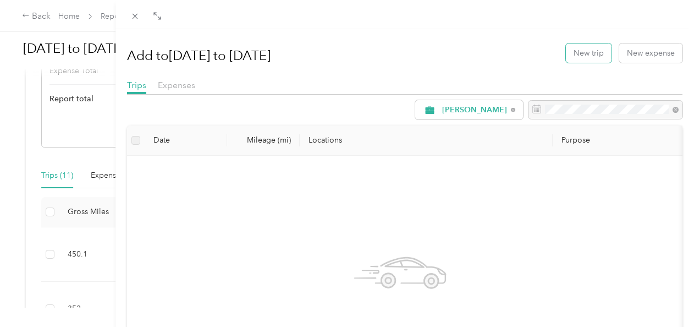
click at [594, 51] on button "New trip" at bounding box center [589, 52] width 46 height 19
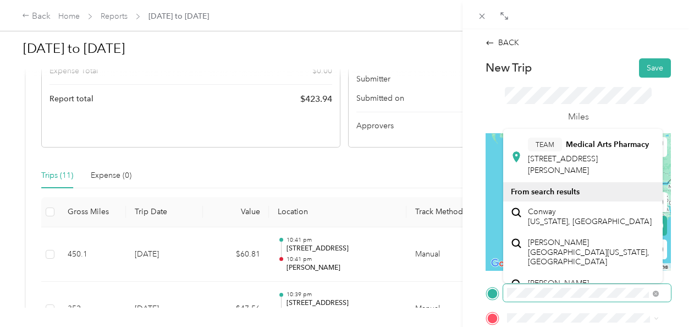
scroll to position [119, 0]
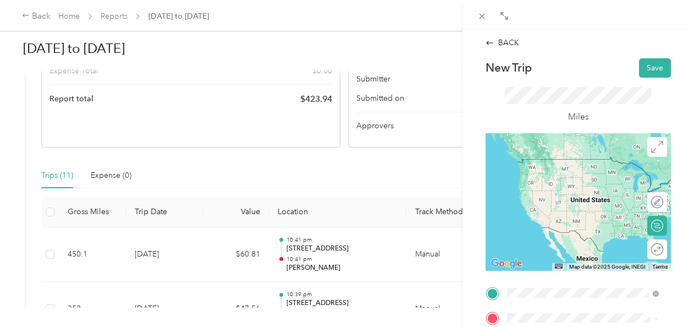
click at [545, 222] on span "Conway [US_STATE], [GEOGRAPHIC_DATA]" at bounding box center [590, 211] width 124 height 19
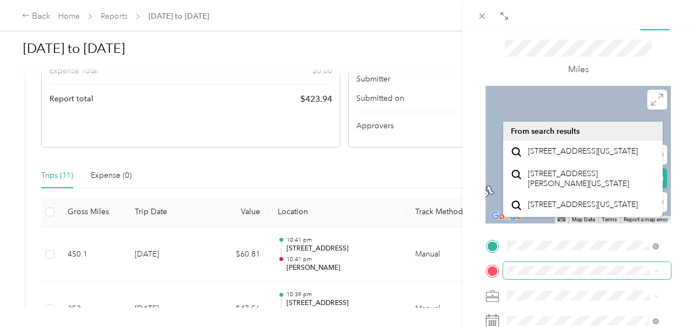
scroll to position [48, 0]
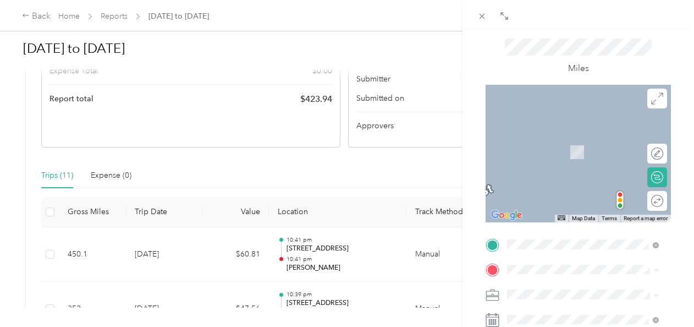
drag, startPoint x: 569, startPoint y: 188, endPoint x: 513, endPoint y: 186, distance: 56.2
click at [513, 186] on icon at bounding box center [516, 189] width 11 height 11
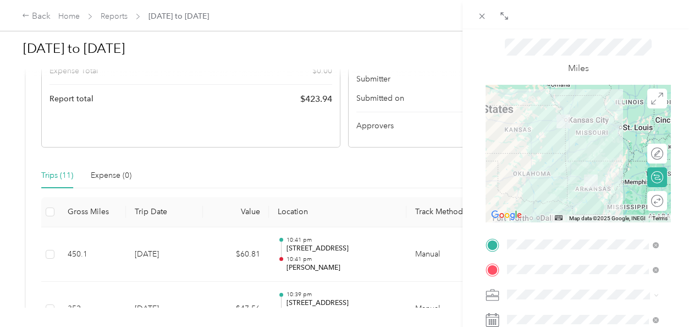
drag, startPoint x: 691, startPoint y: 201, endPoint x: 204, endPoint y: 53, distance: 508.5
click at [204, 53] on div "BACK New Trip Save This trip cannot be edited because it is either under review…" at bounding box center [347, 163] width 694 height 327
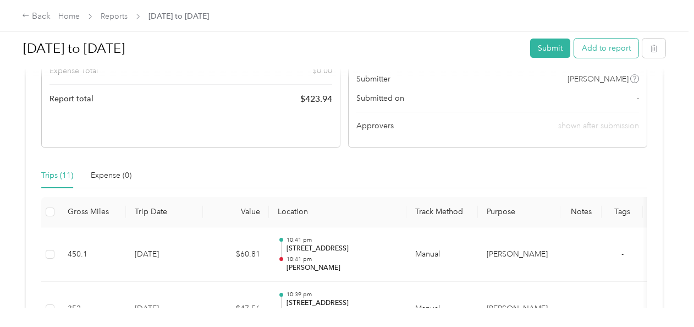
click at [598, 46] on button "Add to report" at bounding box center [606, 48] width 64 height 19
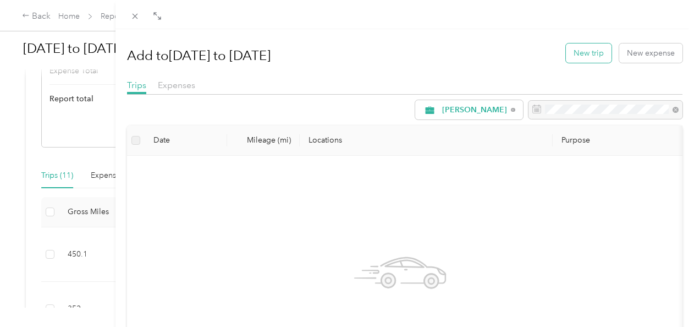
click at [582, 52] on button "New trip" at bounding box center [589, 52] width 46 height 19
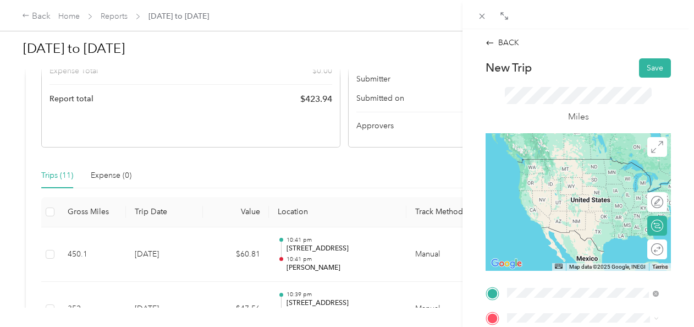
click at [554, 240] on div "TEAM Arcare Pharmacy [STREET_ADDRESS]" at bounding box center [577, 227] width 99 height 27
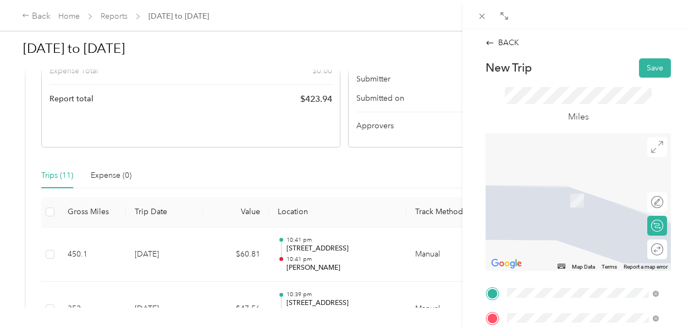
click at [544, 243] on span "[STREET_ADDRESS][US_STATE]" at bounding box center [583, 238] width 110 height 10
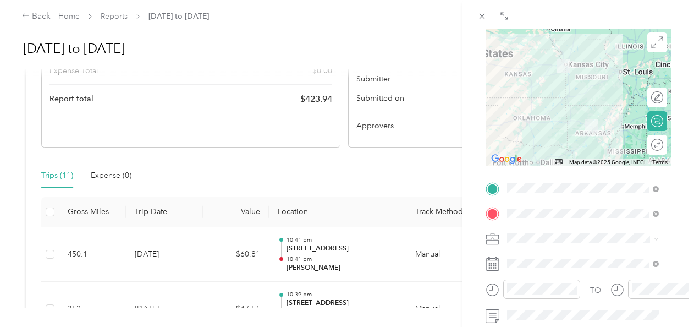
scroll to position [140, 0]
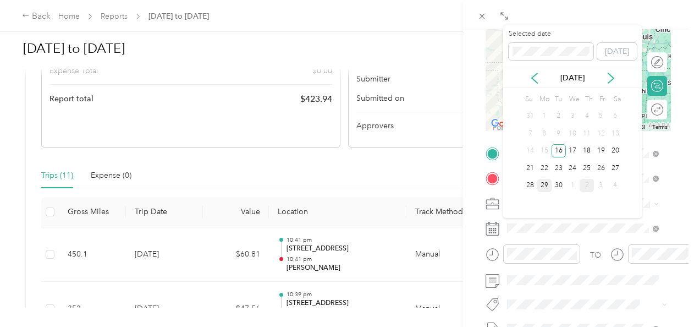
click at [543, 183] on div "29" at bounding box center [545, 186] width 14 height 14
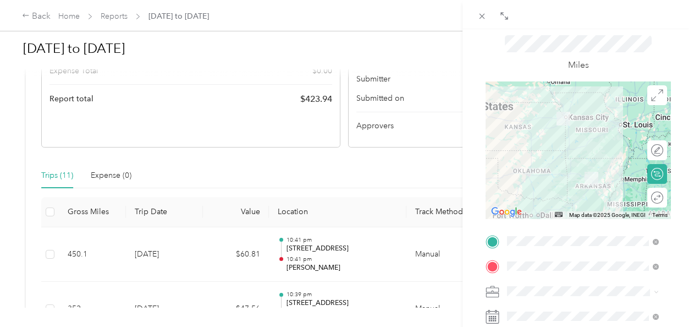
scroll to position [0, 0]
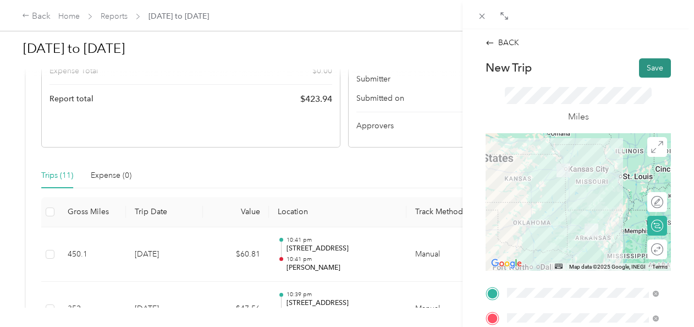
click at [650, 68] on button "Save" at bounding box center [655, 67] width 32 height 19
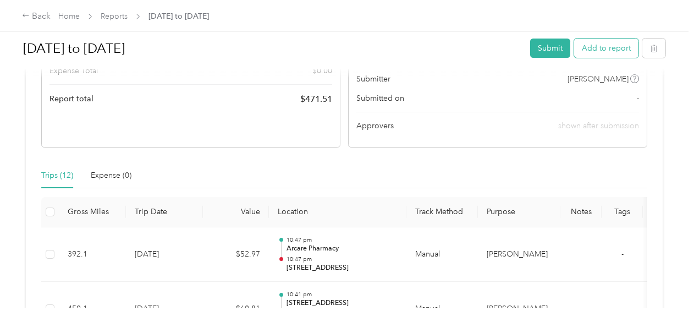
click at [609, 49] on button "Add to report" at bounding box center [606, 48] width 64 height 19
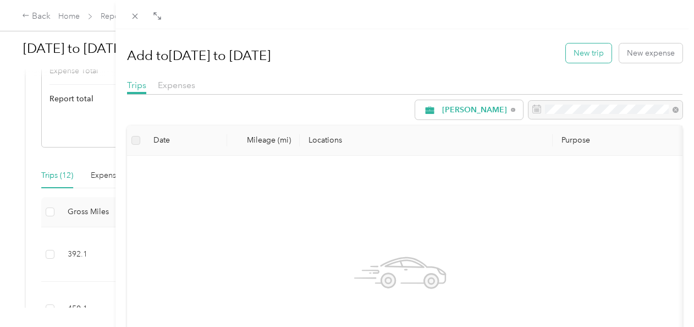
click at [580, 53] on button "New trip" at bounding box center [589, 52] width 46 height 19
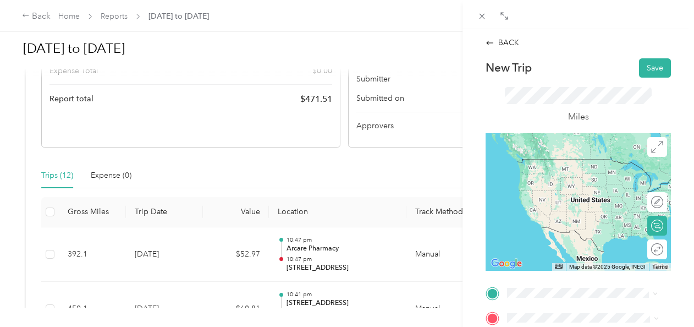
click at [539, 215] on span "[STREET_ADDRESS][US_STATE]" at bounding box center [583, 213] width 110 height 10
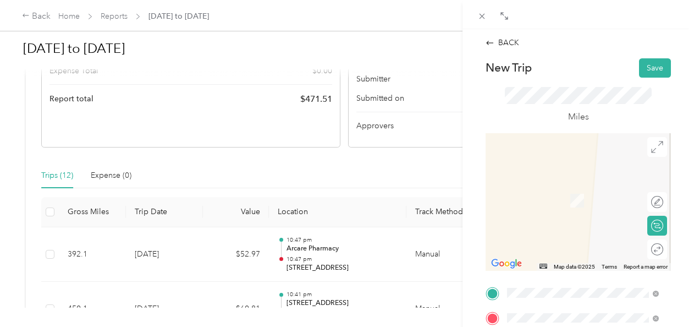
click at [551, 193] on span "[GEOGRAPHIC_DATA] [US_STATE], [GEOGRAPHIC_DATA]" at bounding box center [590, 188] width 124 height 19
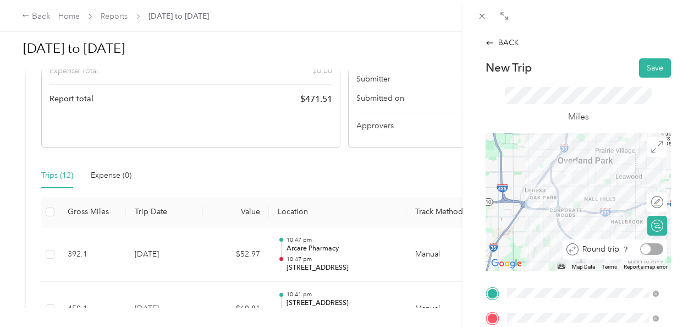
click at [648, 248] on div at bounding box center [652, 249] width 23 height 12
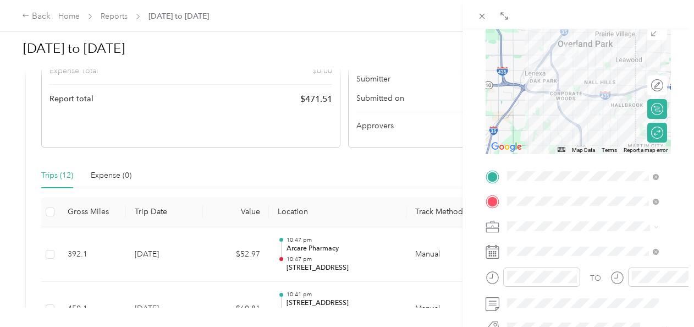
scroll to position [121, 0]
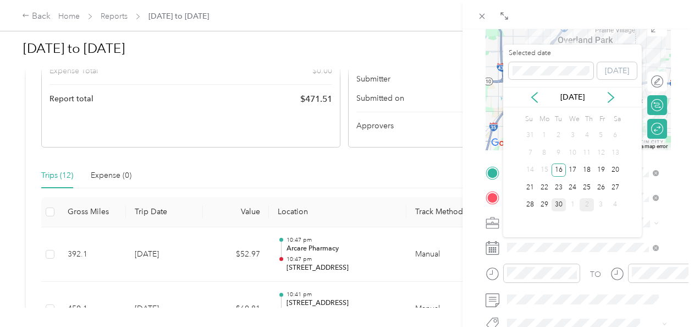
click at [559, 205] on div "30" at bounding box center [559, 205] width 14 height 14
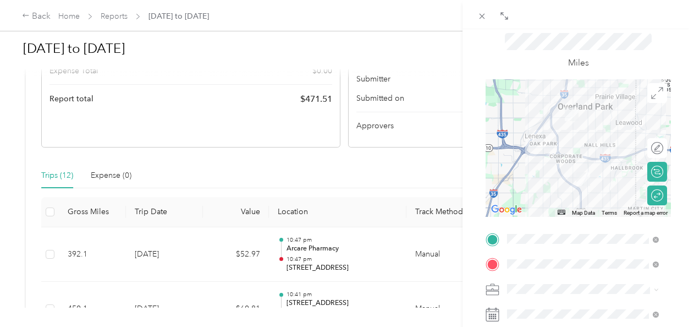
scroll to position [0, 0]
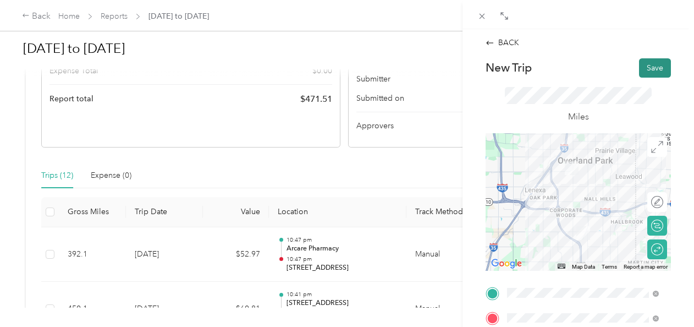
click at [647, 62] on button "Save" at bounding box center [655, 67] width 32 height 19
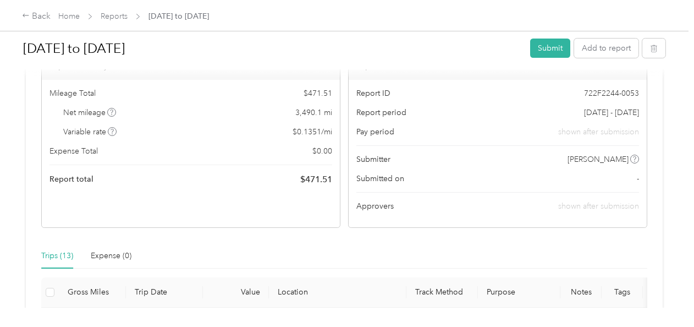
scroll to position [105, 0]
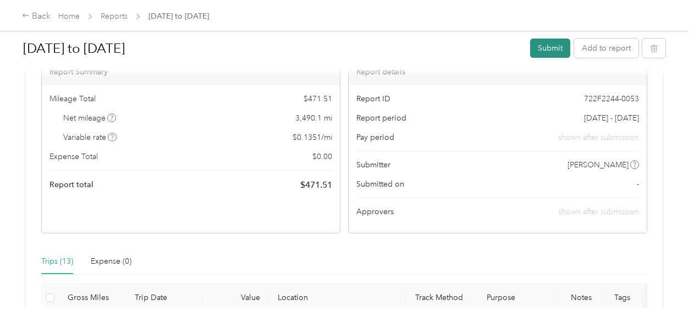
click at [546, 43] on button "Submit" at bounding box center [550, 48] width 40 height 19
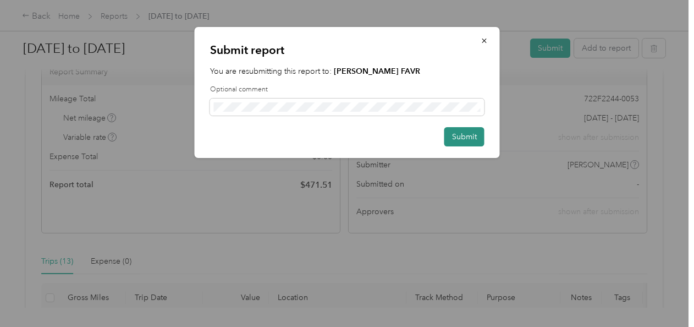
click at [459, 139] on button "Submit" at bounding box center [465, 136] width 40 height 19
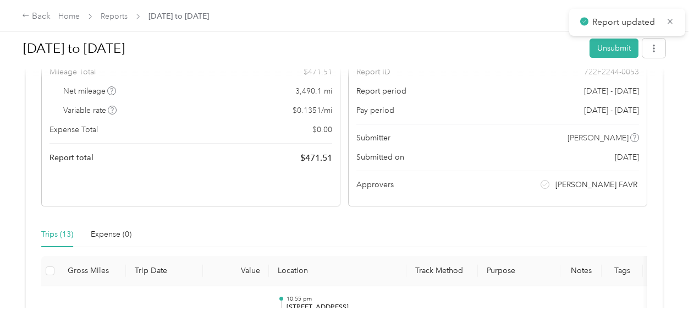
scroll to position [78, 0]
